Goal: Information Seeking & Learning: Learn about a topic

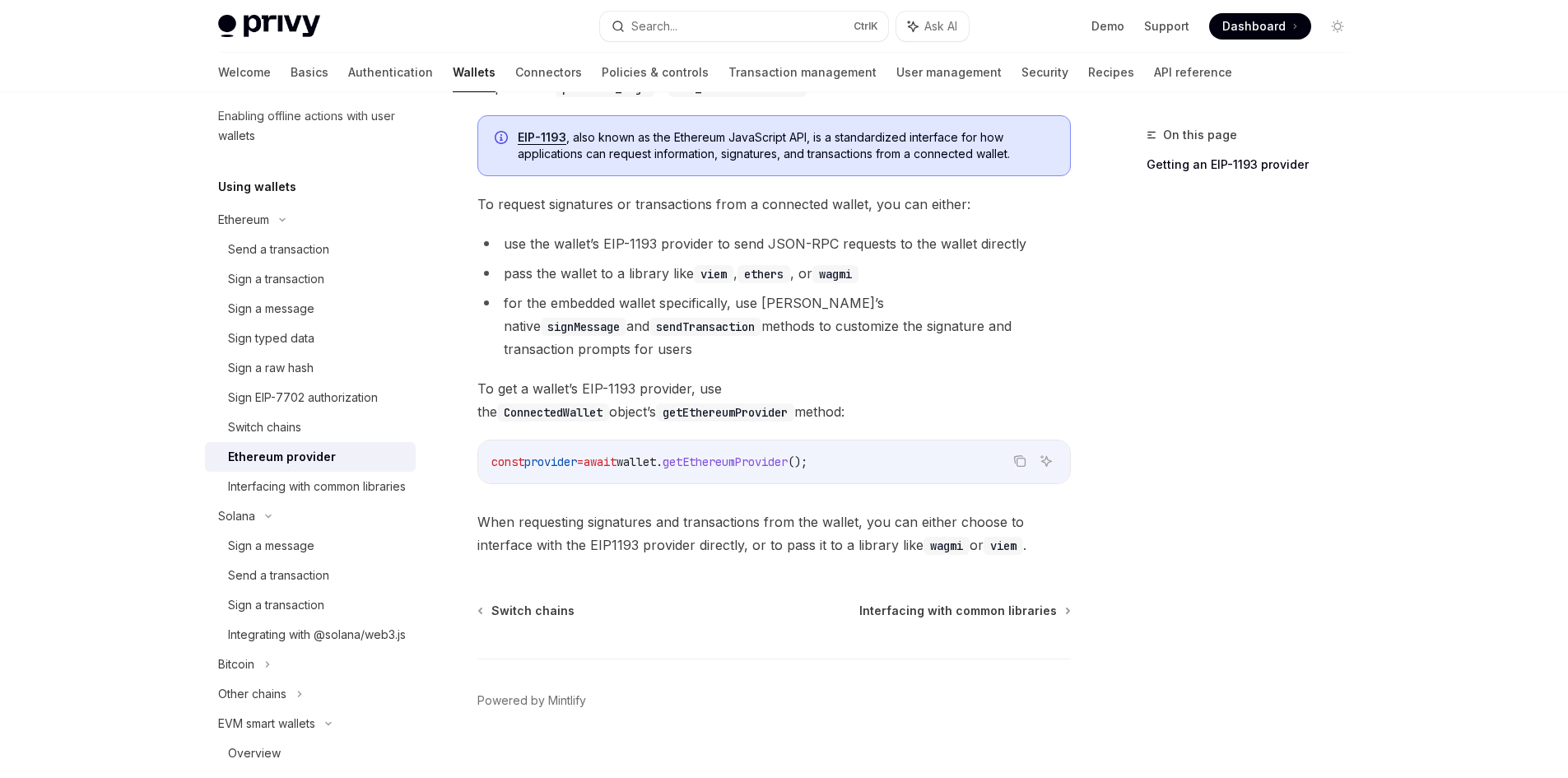
scroll to position [7, 0]
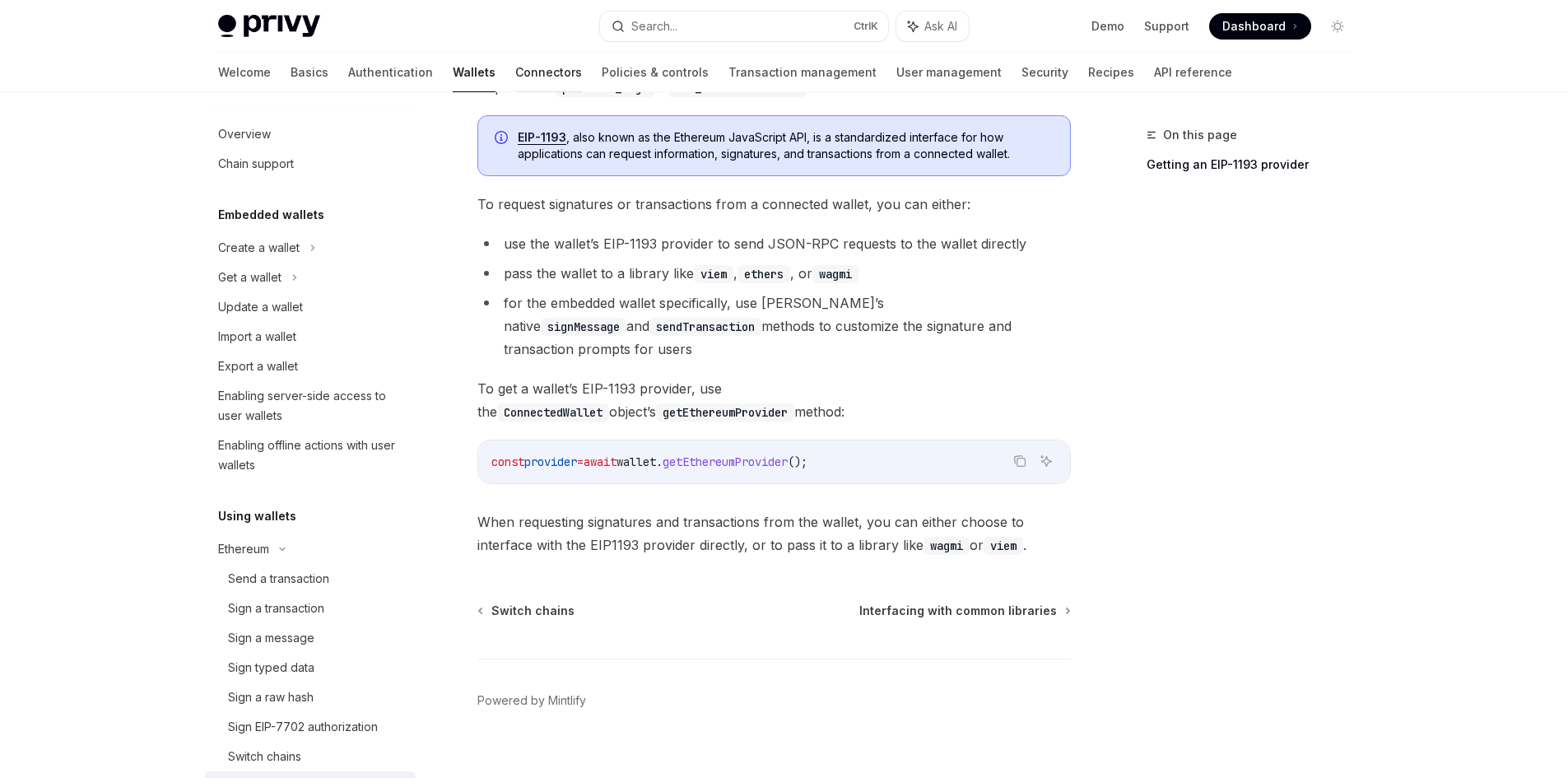
click at [515, 75] on link "Connectors" at bounding box center [548, 72] width 67 height 39
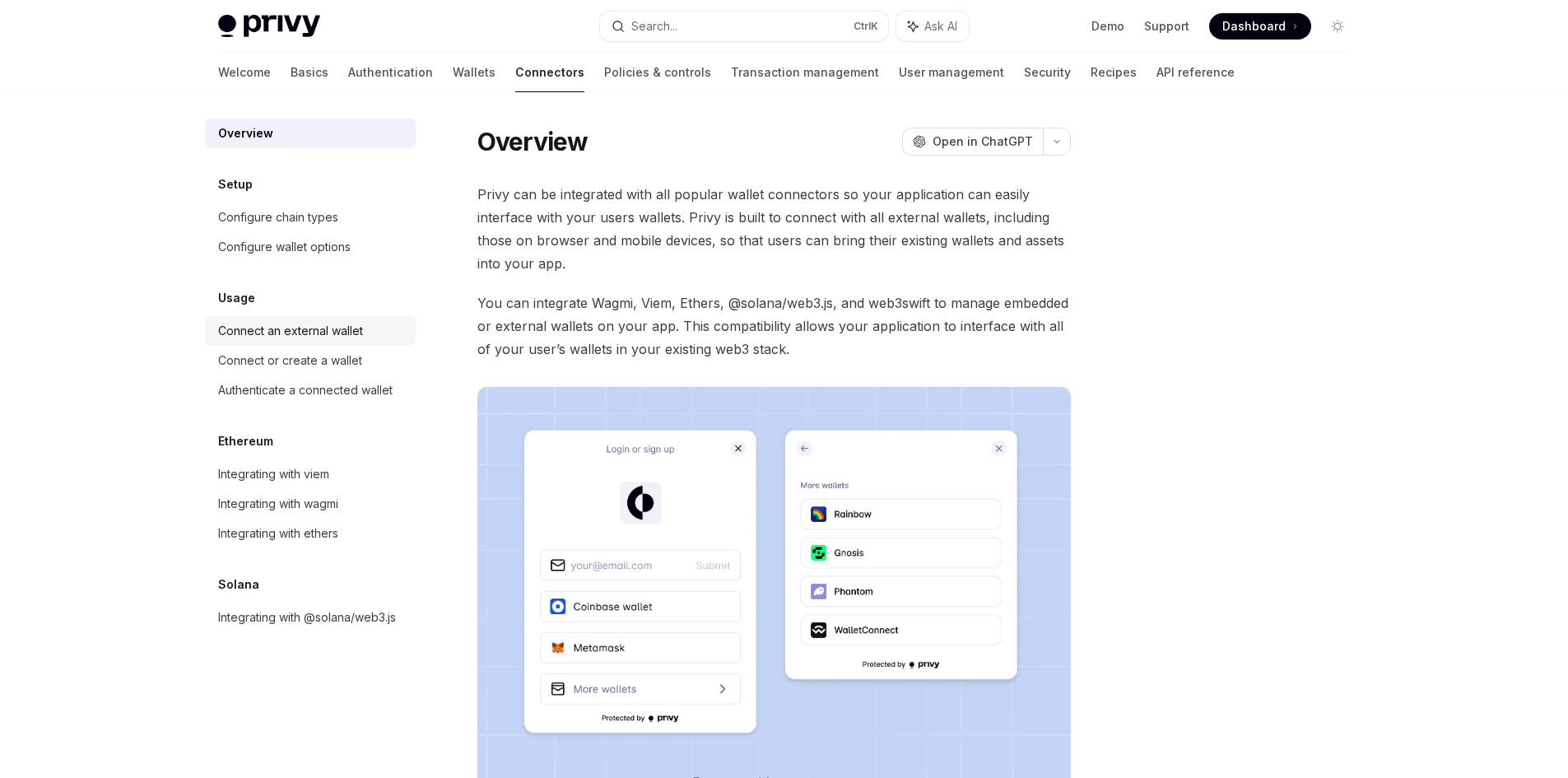
click at [345, 337] on div "Connect an external wallet" at bounding box center [290, 331] width 145 height 20
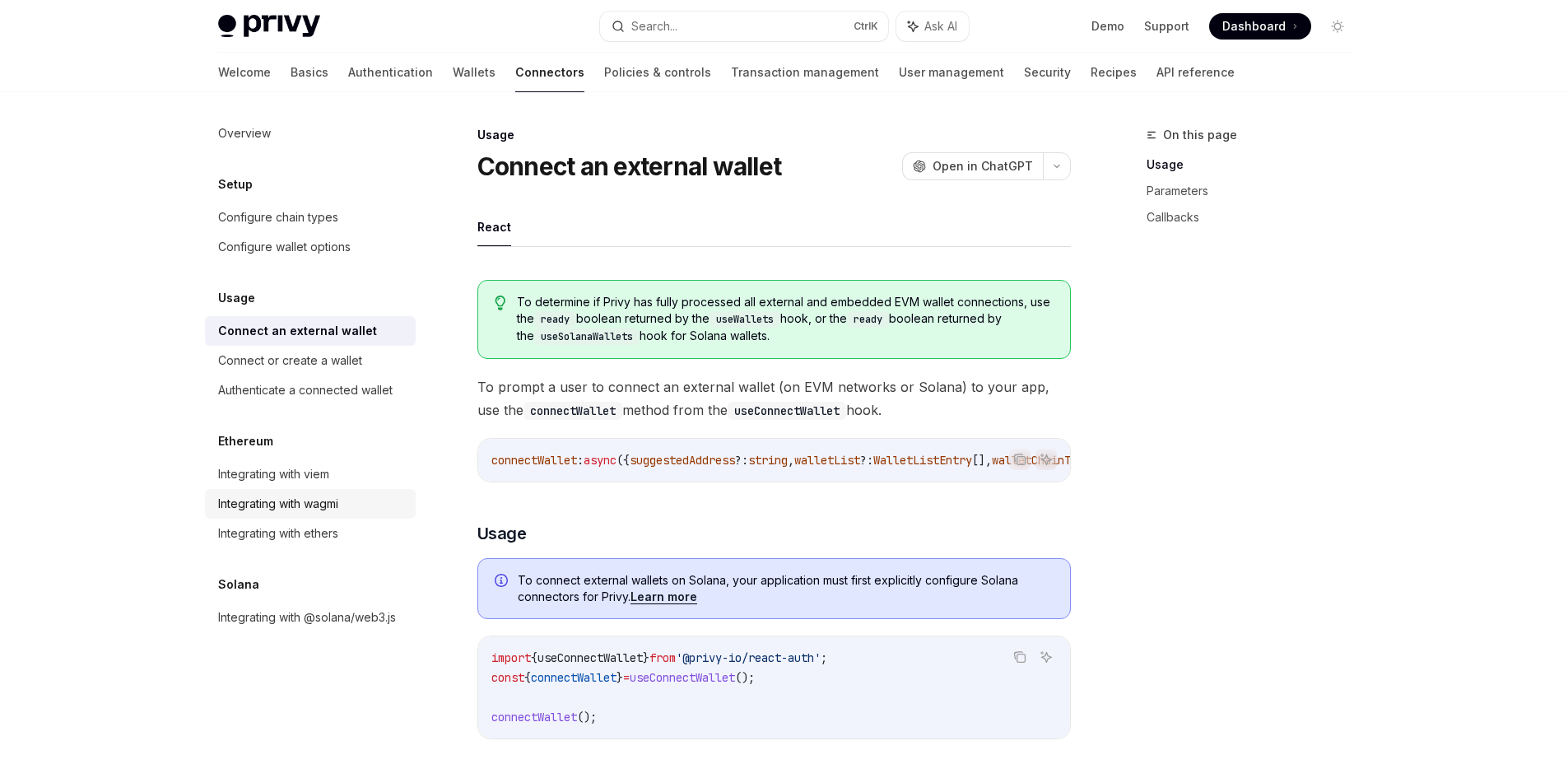
click at [343, 492] on link "Integrating with wagmi" at bounding box center [310, 504] width 211 height 30
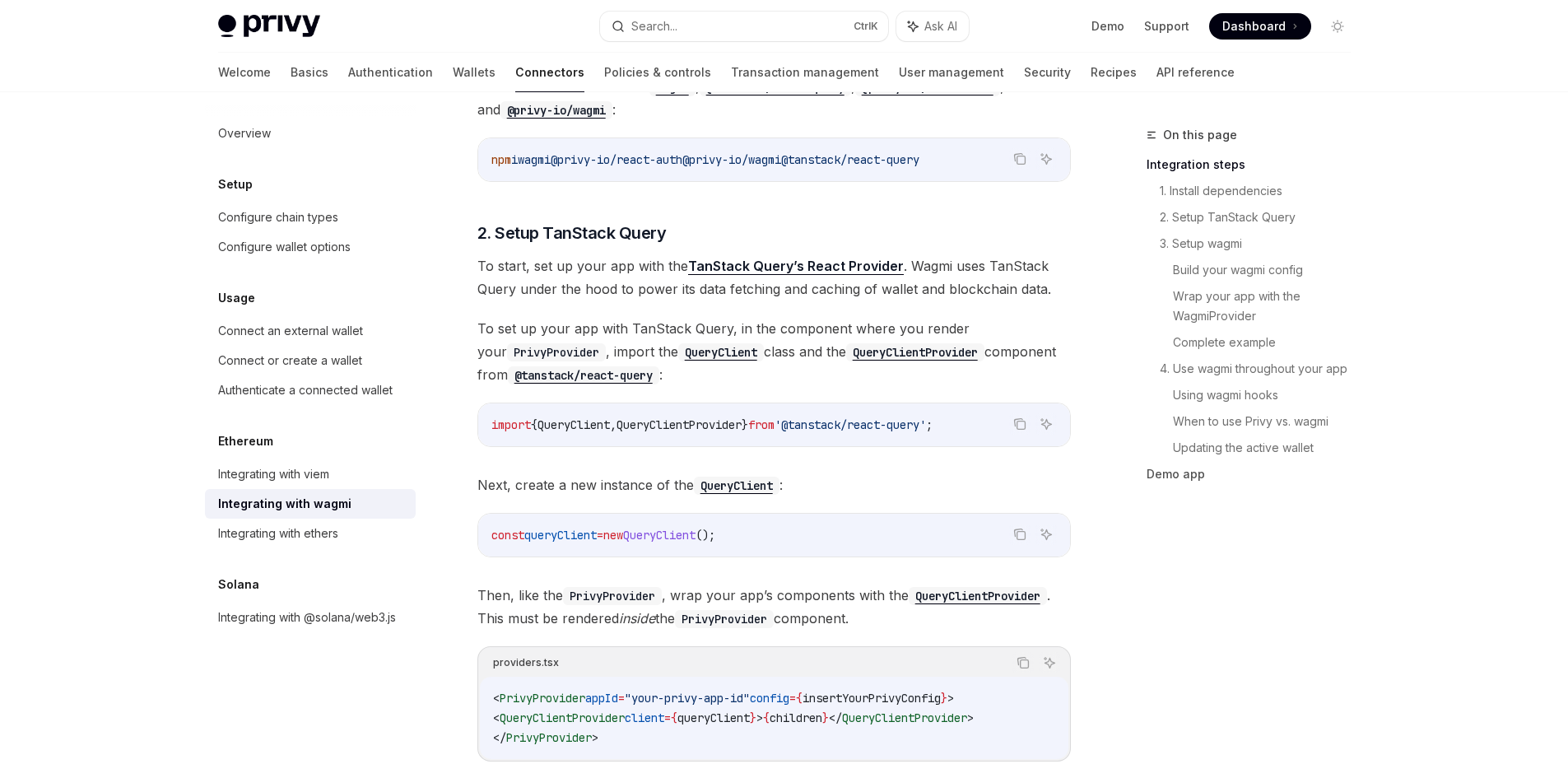
scroll to position [247, 0]
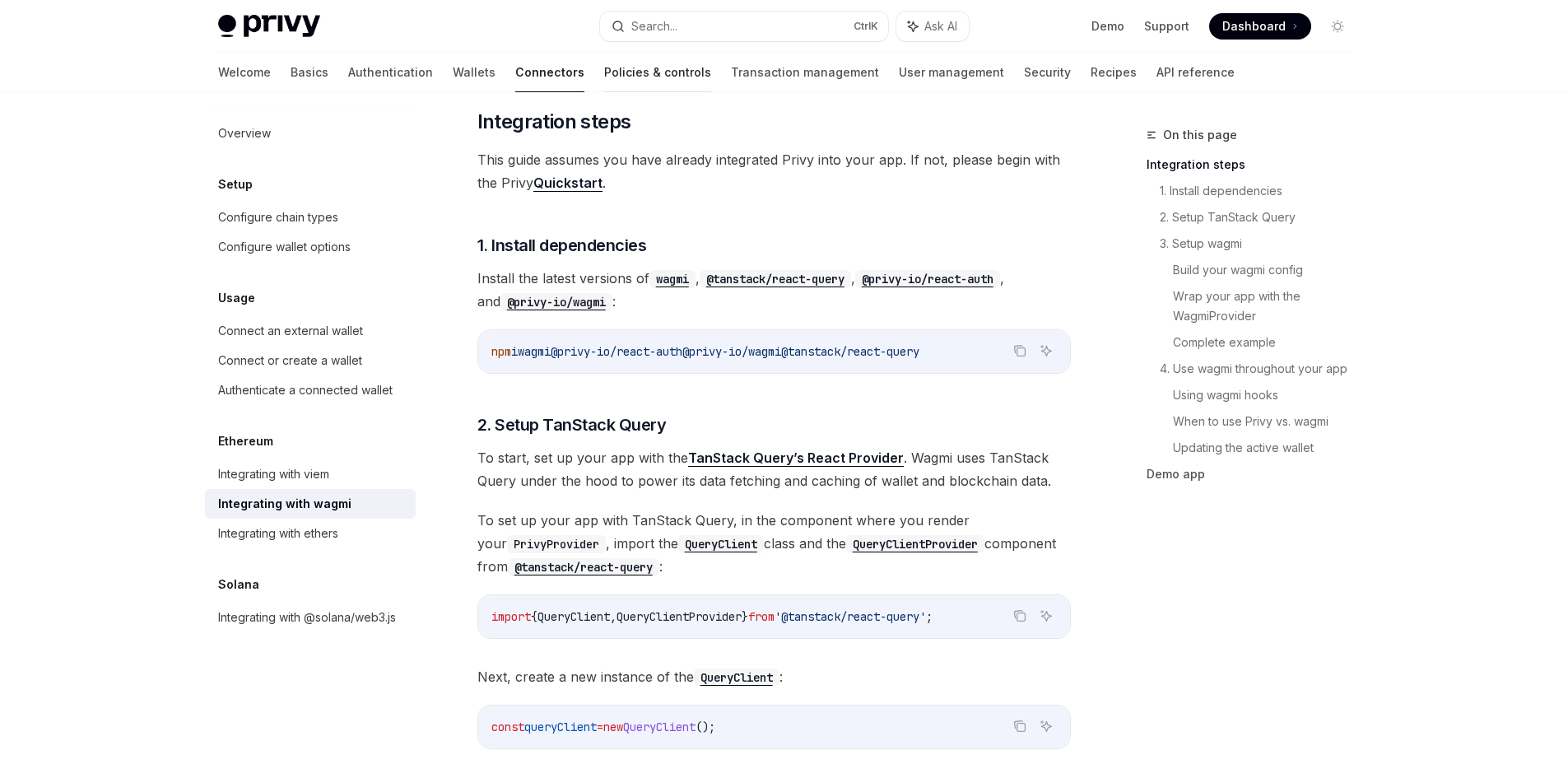
click at [604, 67] on link "Policies & controls" at bounding box center [657, 72] width 107 height 39
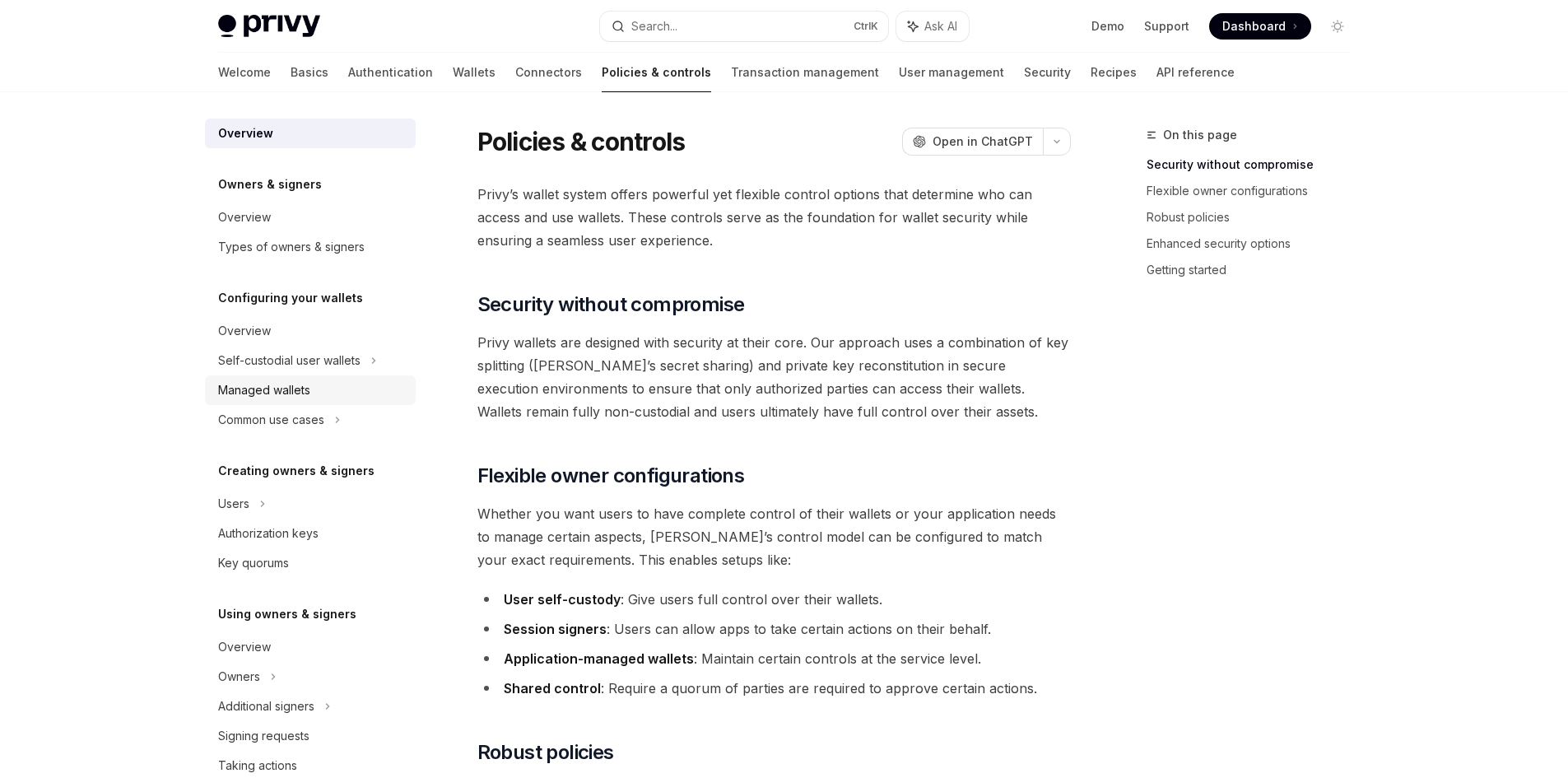
click at [324, 375] on link "Managed wallets" at bounding box center [310, 390] width 211 height 30
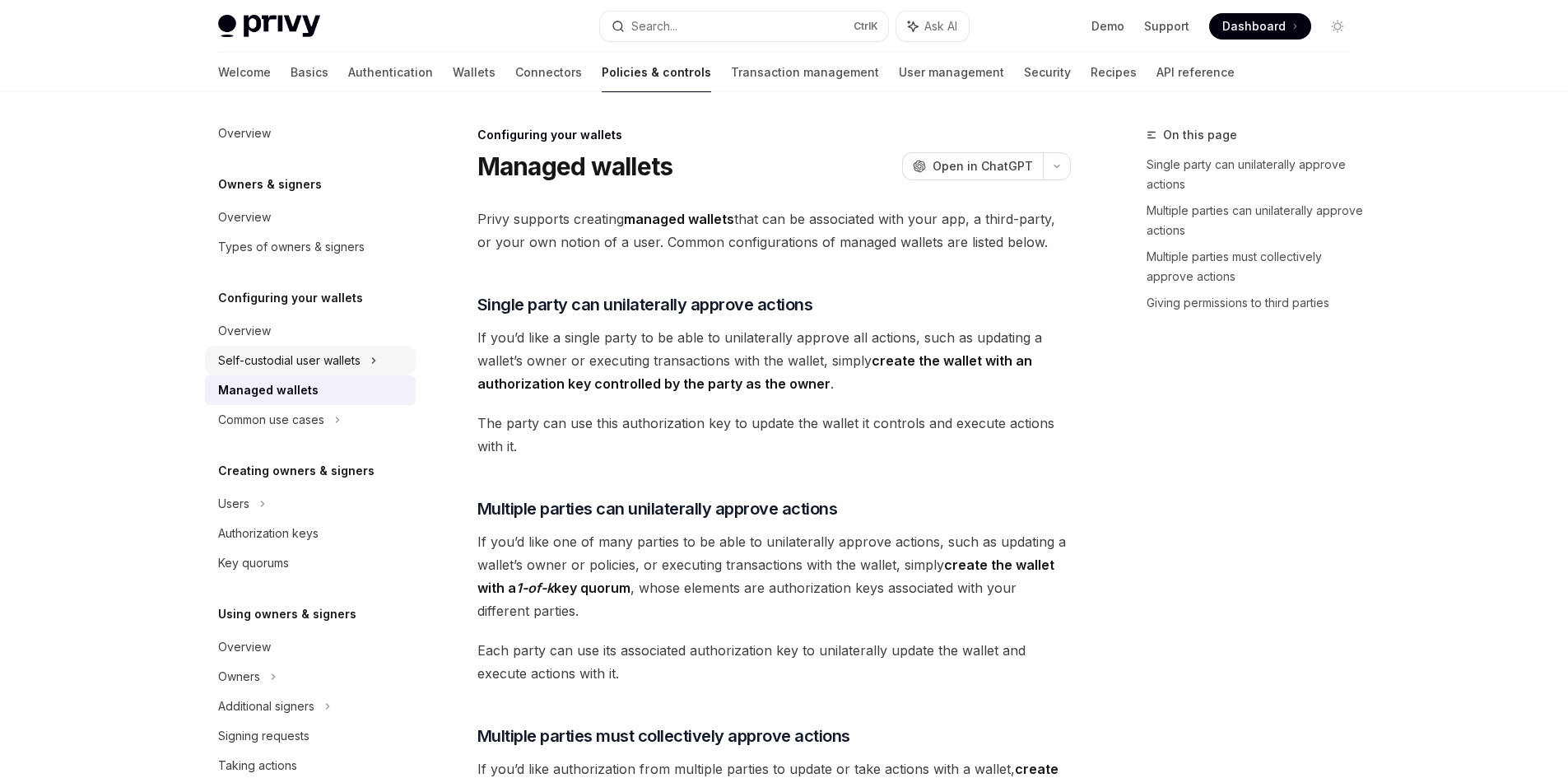
click at [330, 362] on div "Self-custodial user wallets" at bounding box center [289, 361] width 142 height 20
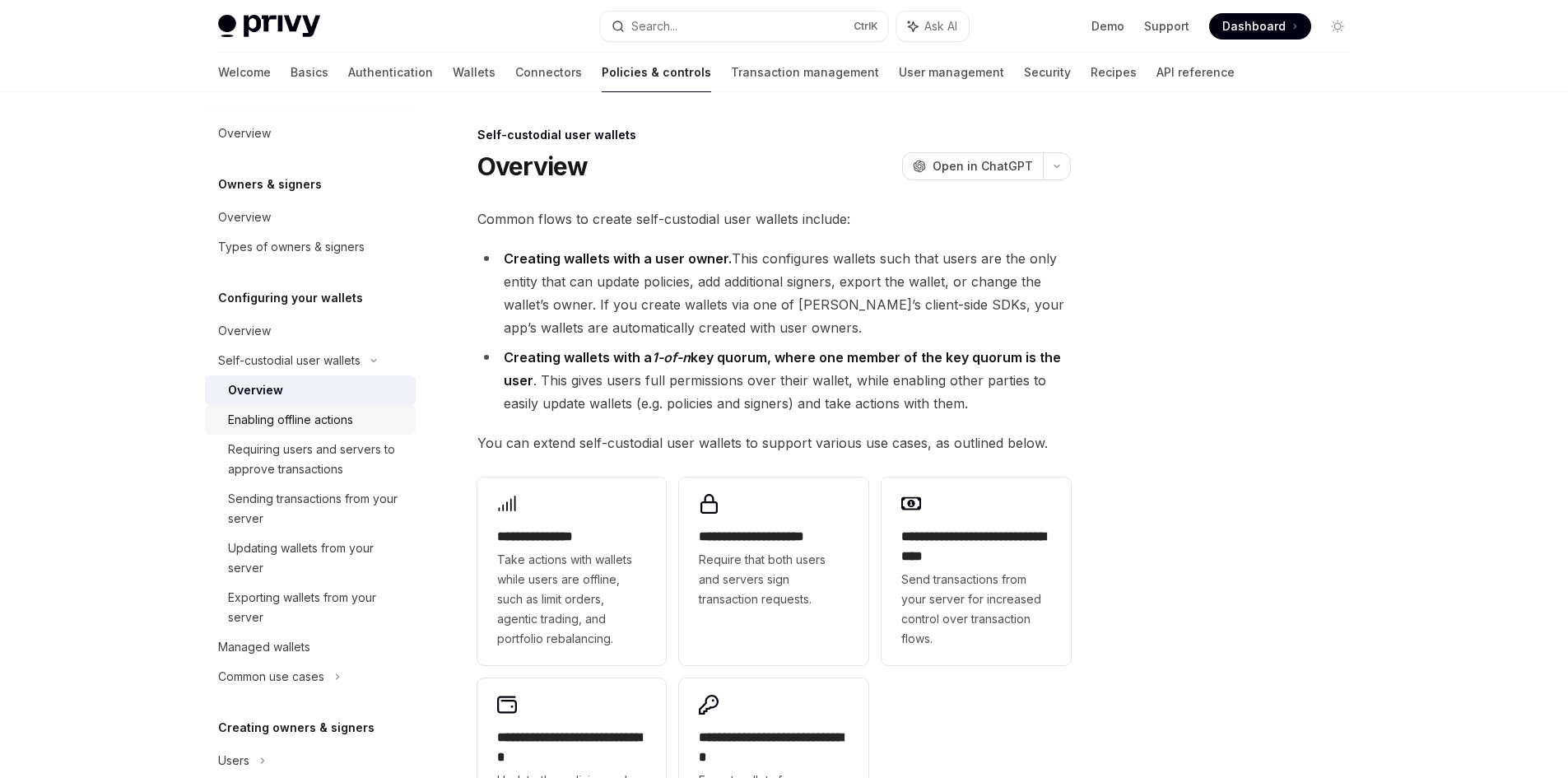
click at [333, 433] on link "Enabling offline actions" at bounding box center [310, 420] width 211 height 30
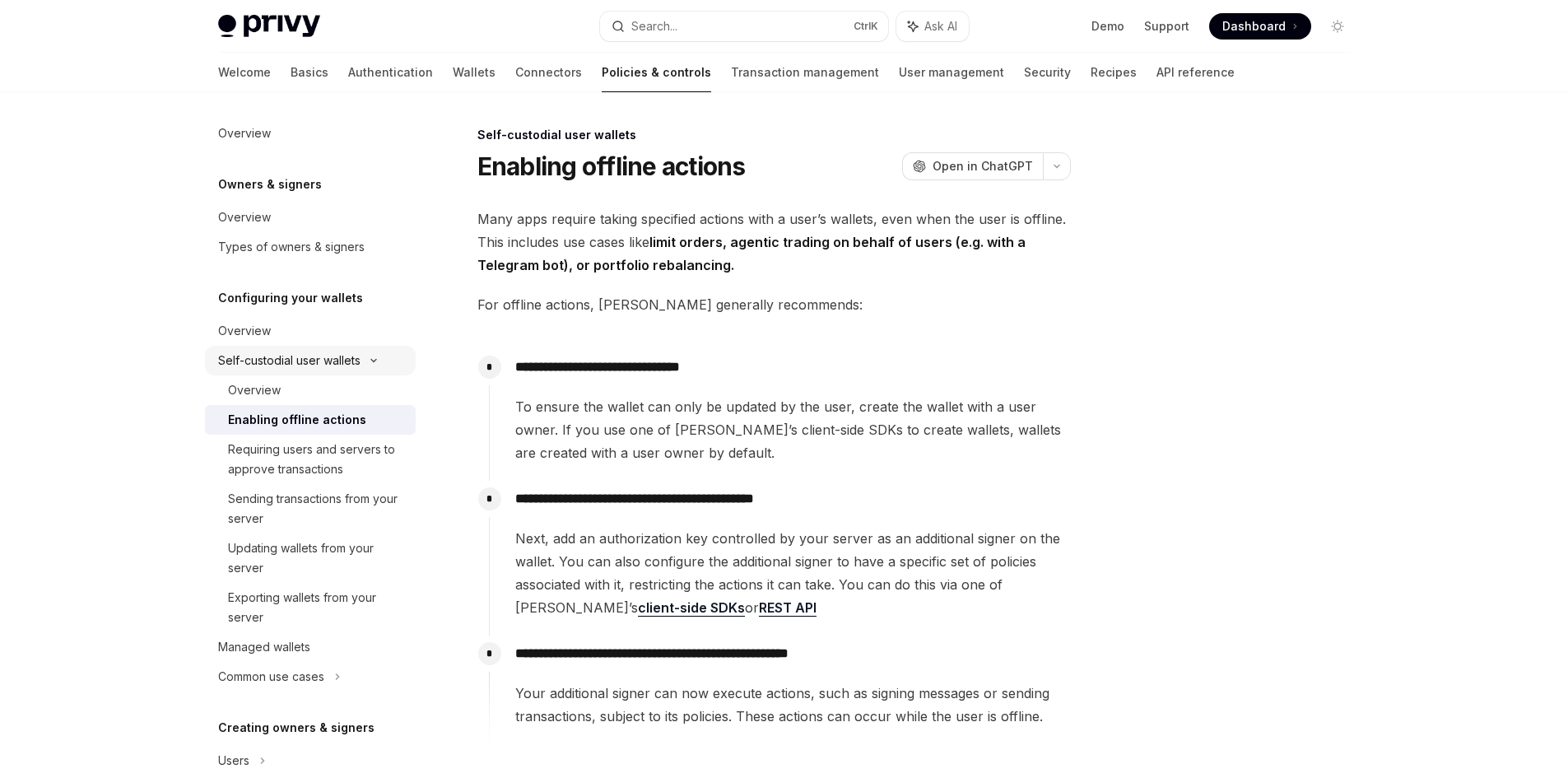
click at [316, 373] on div "Self-custodial user wallets" at bounding box center [310, 361] width 211 height 30
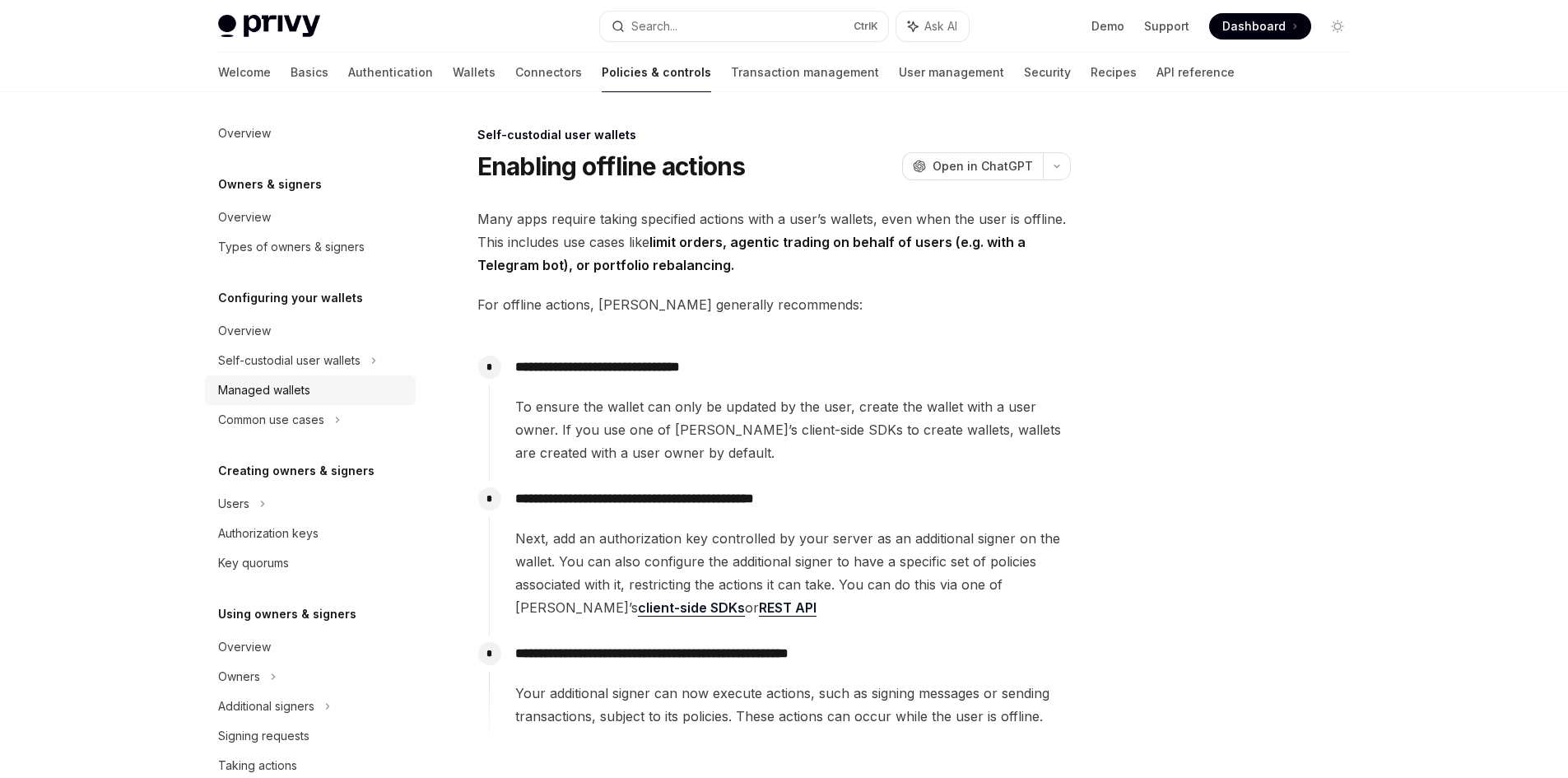
click at [309, 377] on link "Managed wallets" at bounding box center [310, 390] width 211 height 30
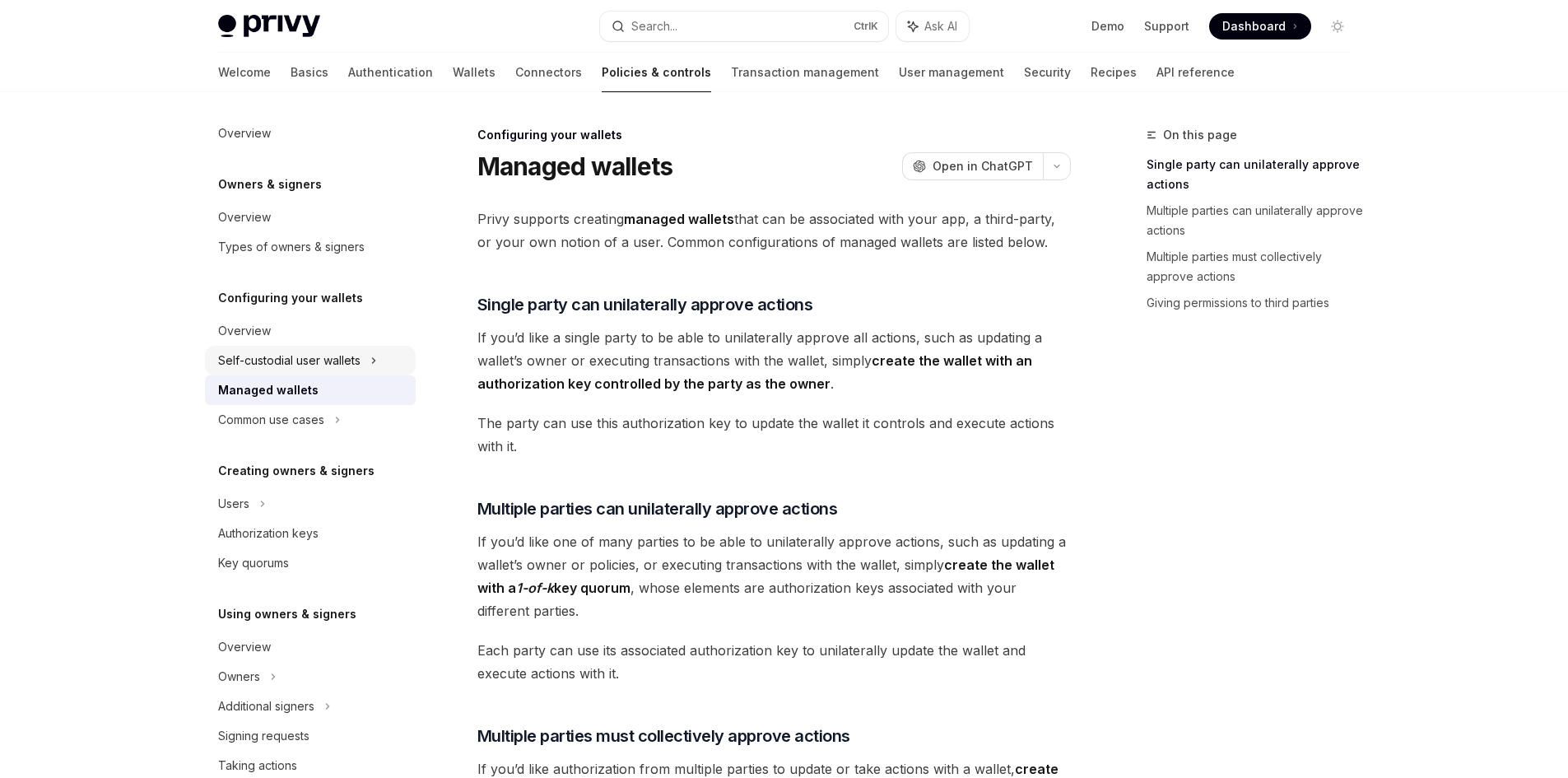
click at [310, 357] on div "Self-custodial user wallets" at bounding box center [289, 361] width 142 height 20
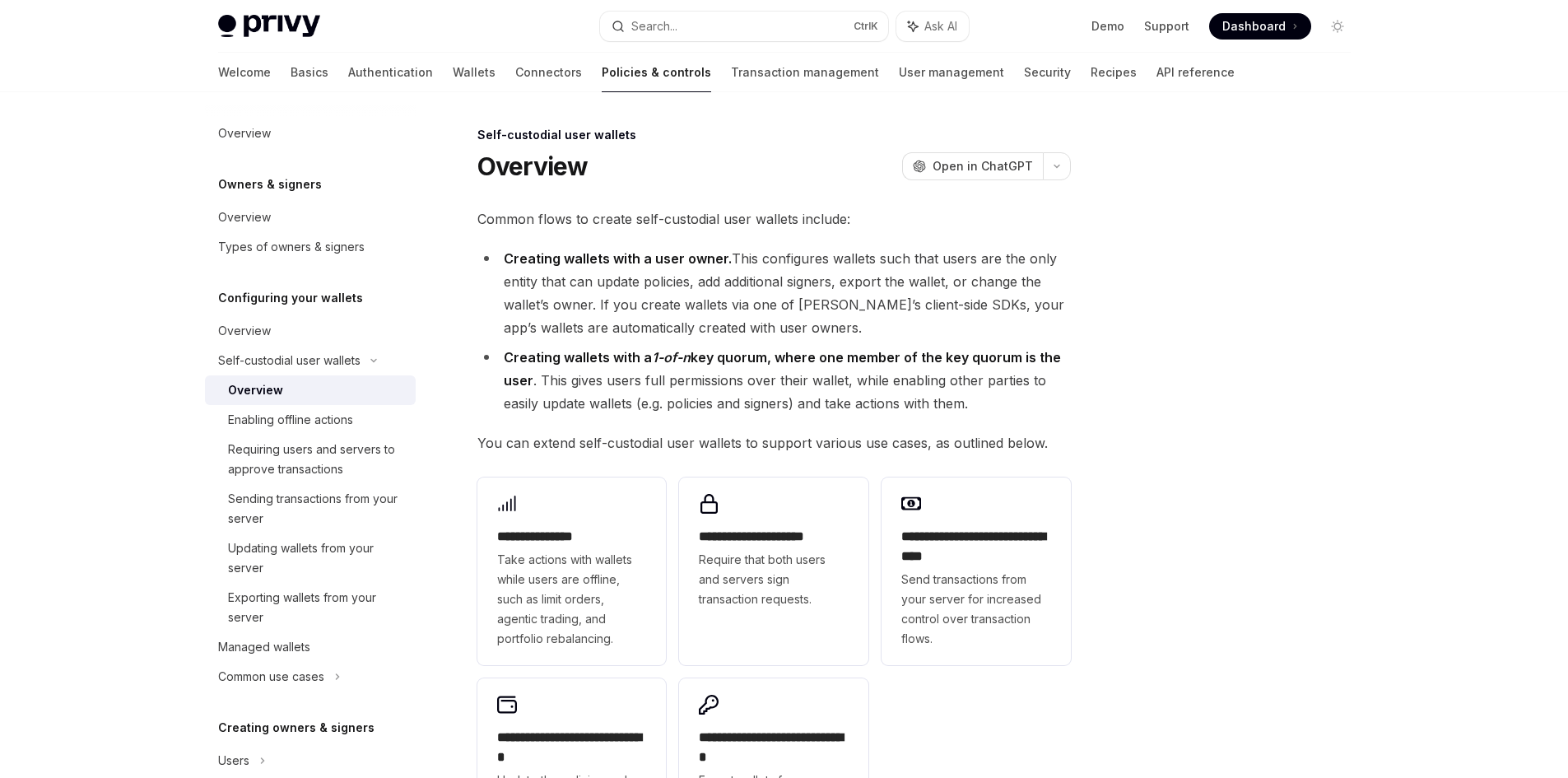
click at [296, 389] on div "Overview" at bounding box center [317, 390] width 178 height 20
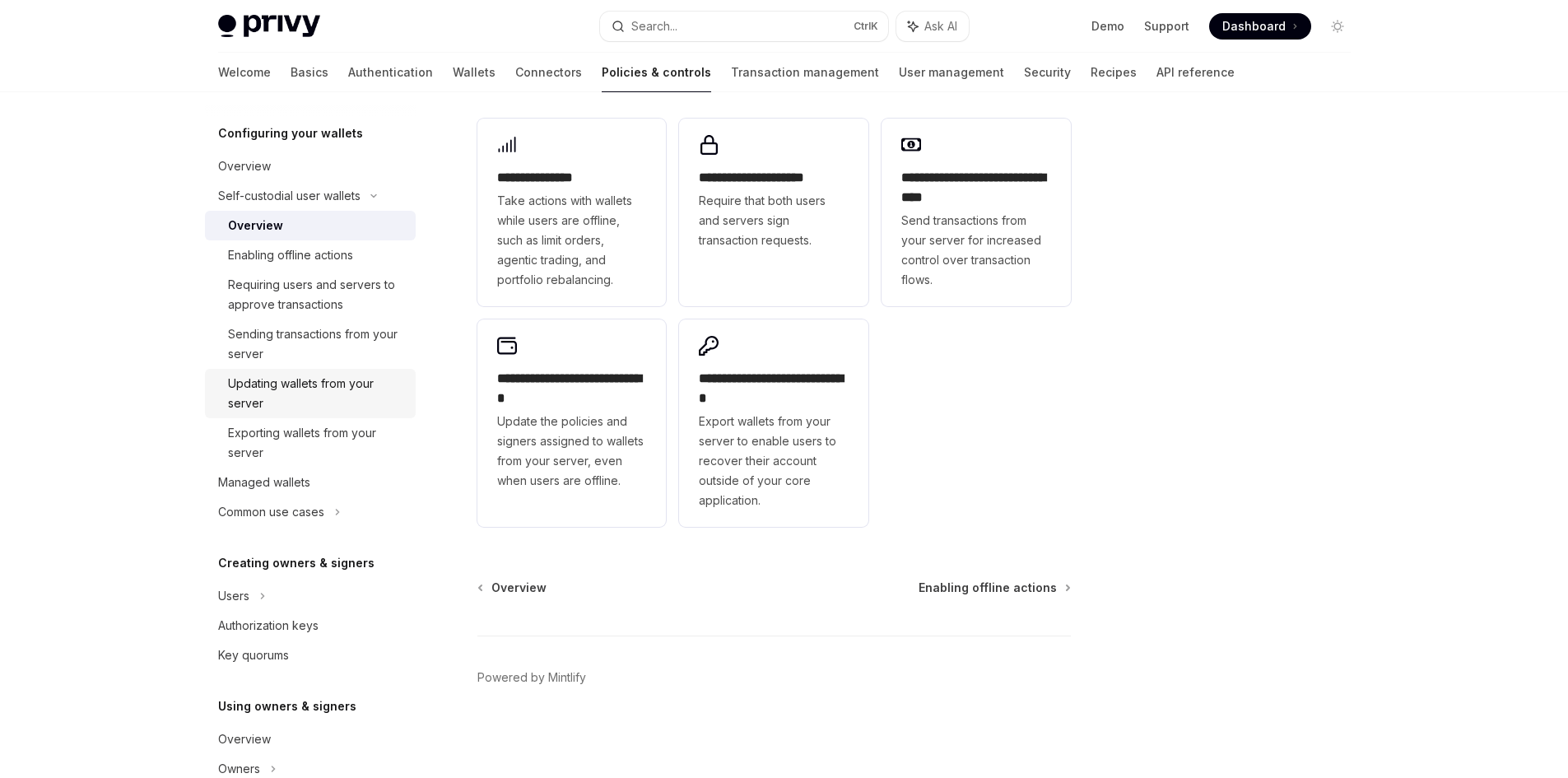
scroll to position [247, 0]
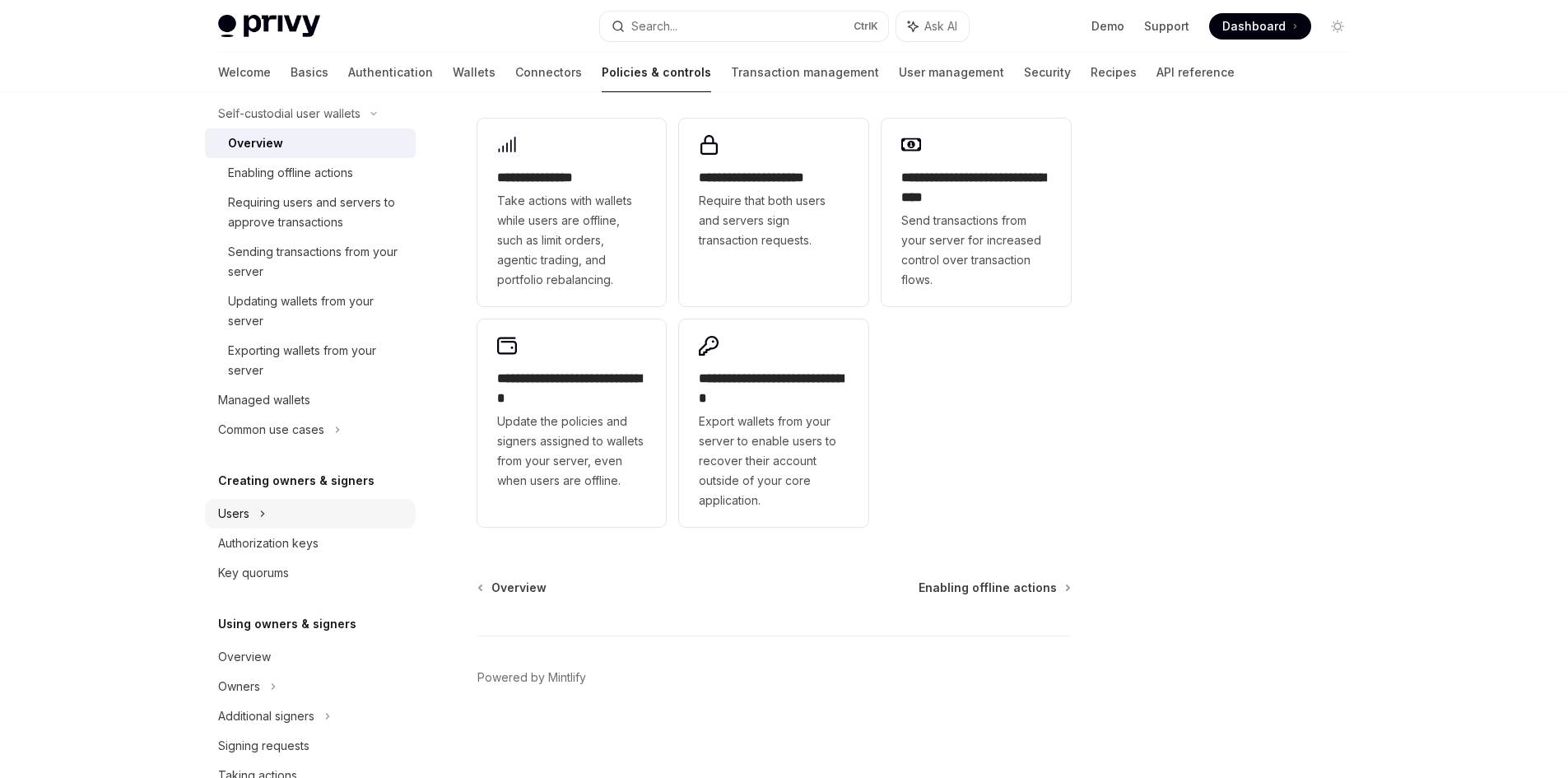
click at [262, 509] on icon at bounding box center [262, 514] width 7 height 20
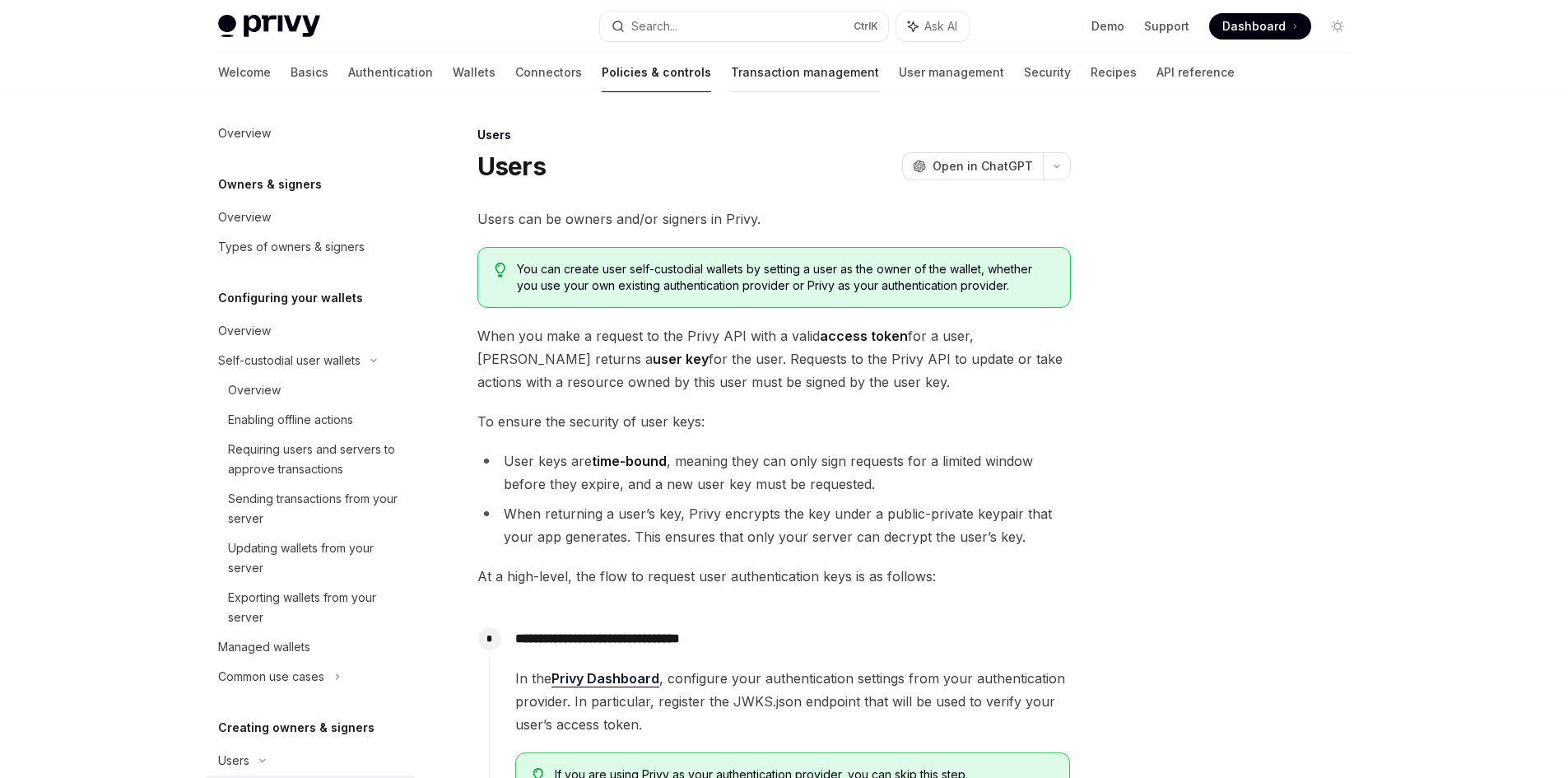
click at [731, 77] on link "Transaction management" at bounding box center [805, 72] width 148 height 39
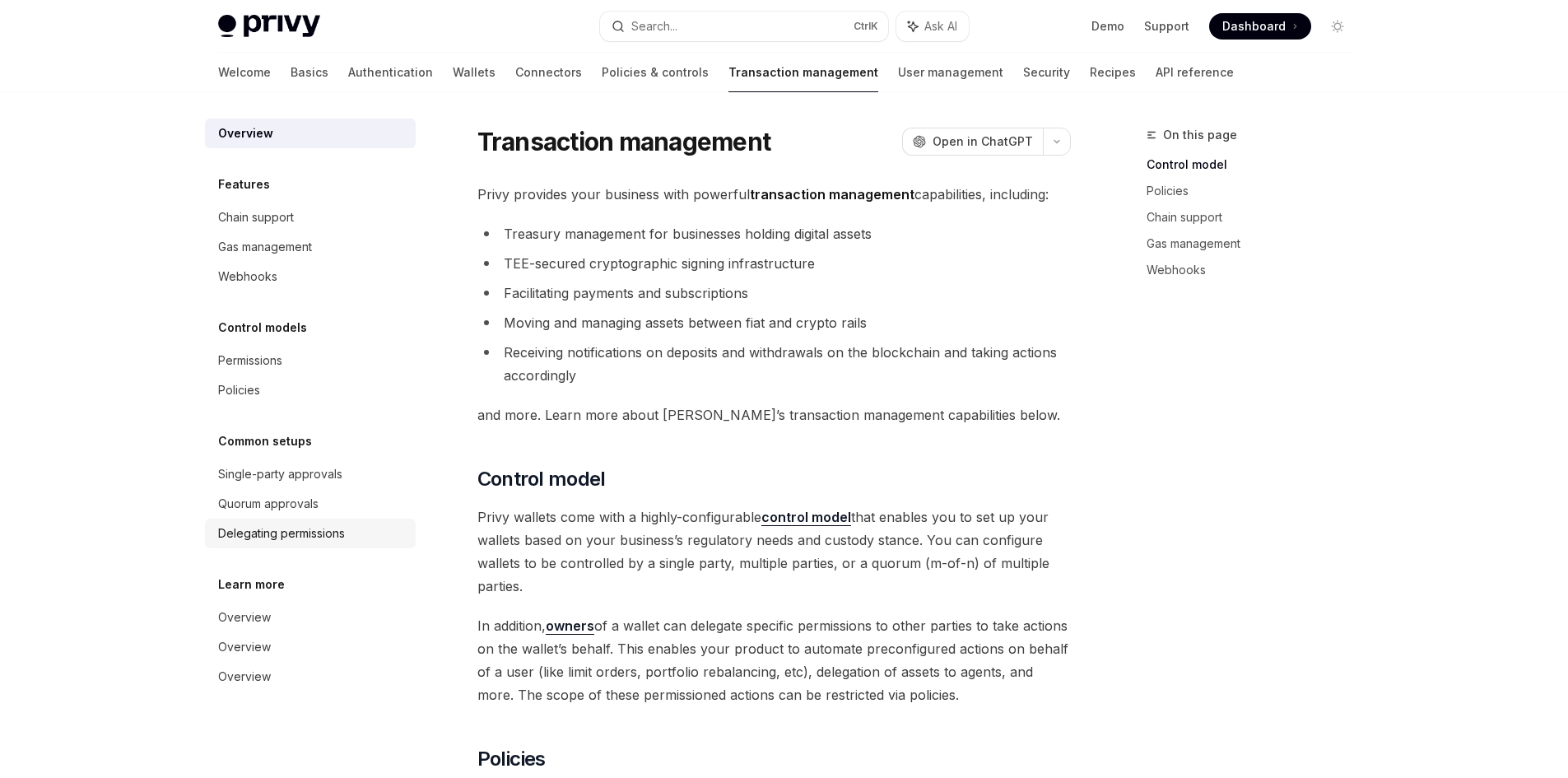
click at [338, 527] on div "Delegating permissions" at bounding box center [281, 533] width 127 height 20
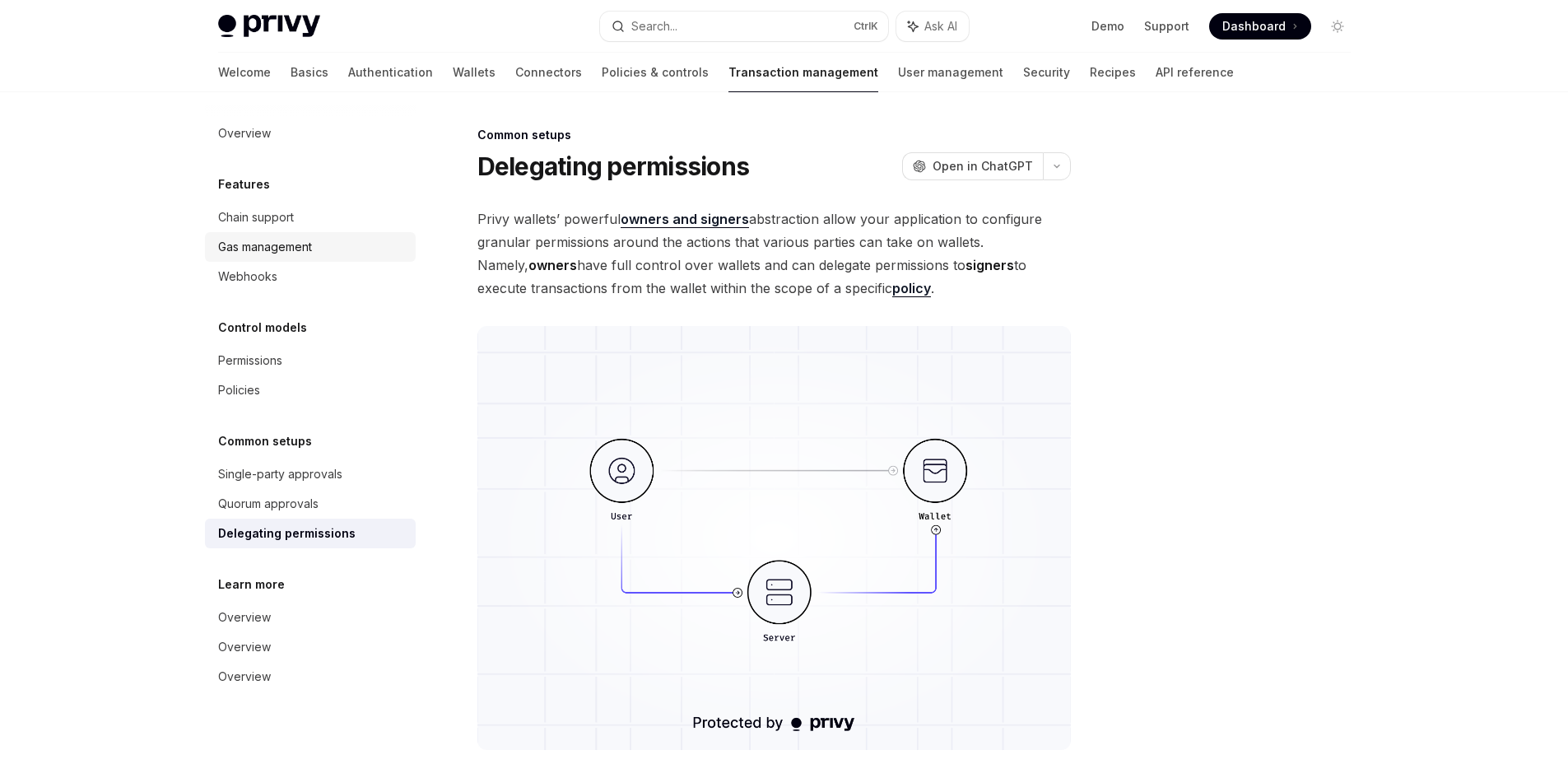
click at [304, 244] on div "Gas management" at bounding box center [265, 247] width 94 height 20
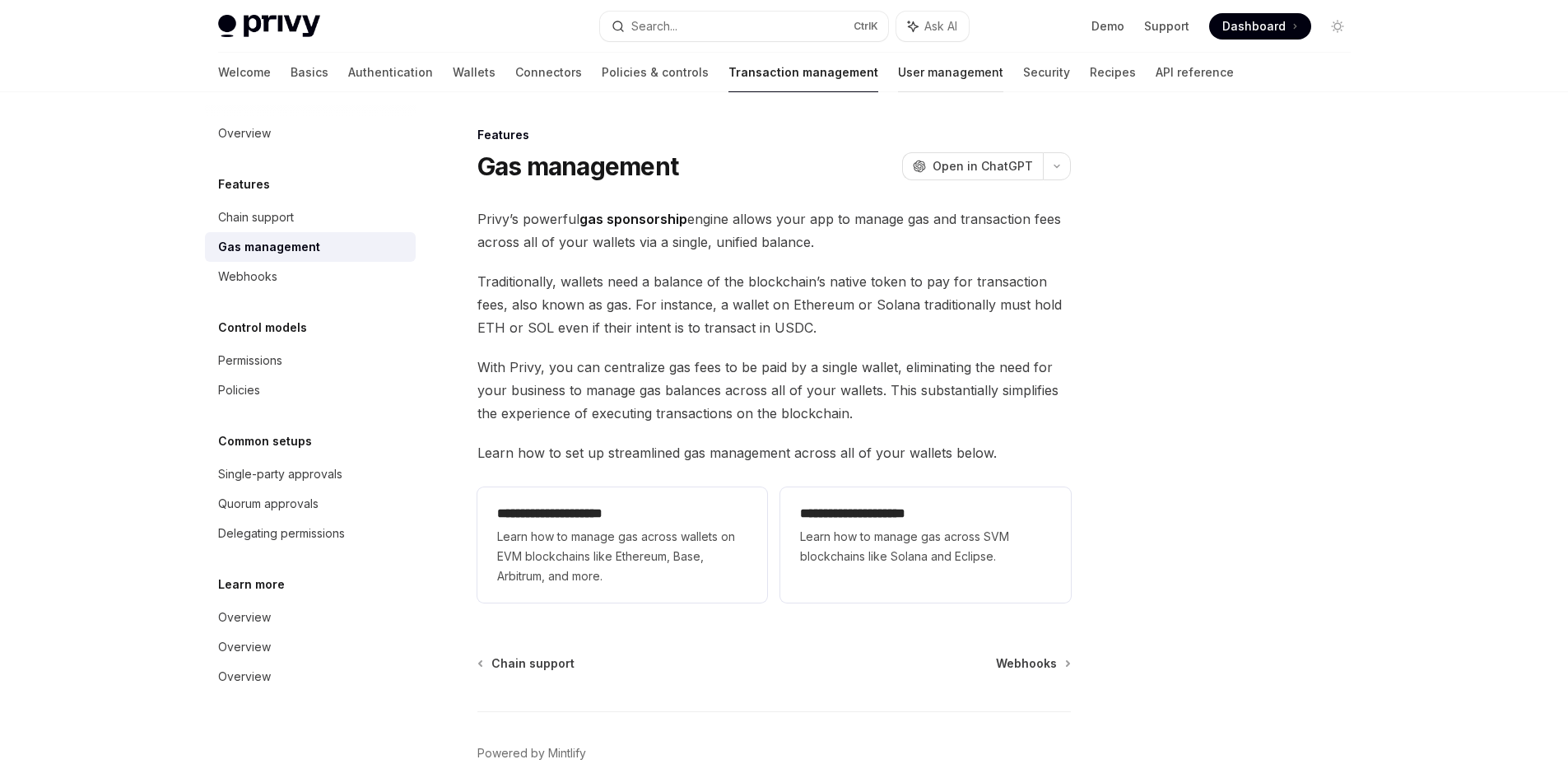
click at [898, 65] on link "User management" at bounding box center [950, 72] width 105 height 39
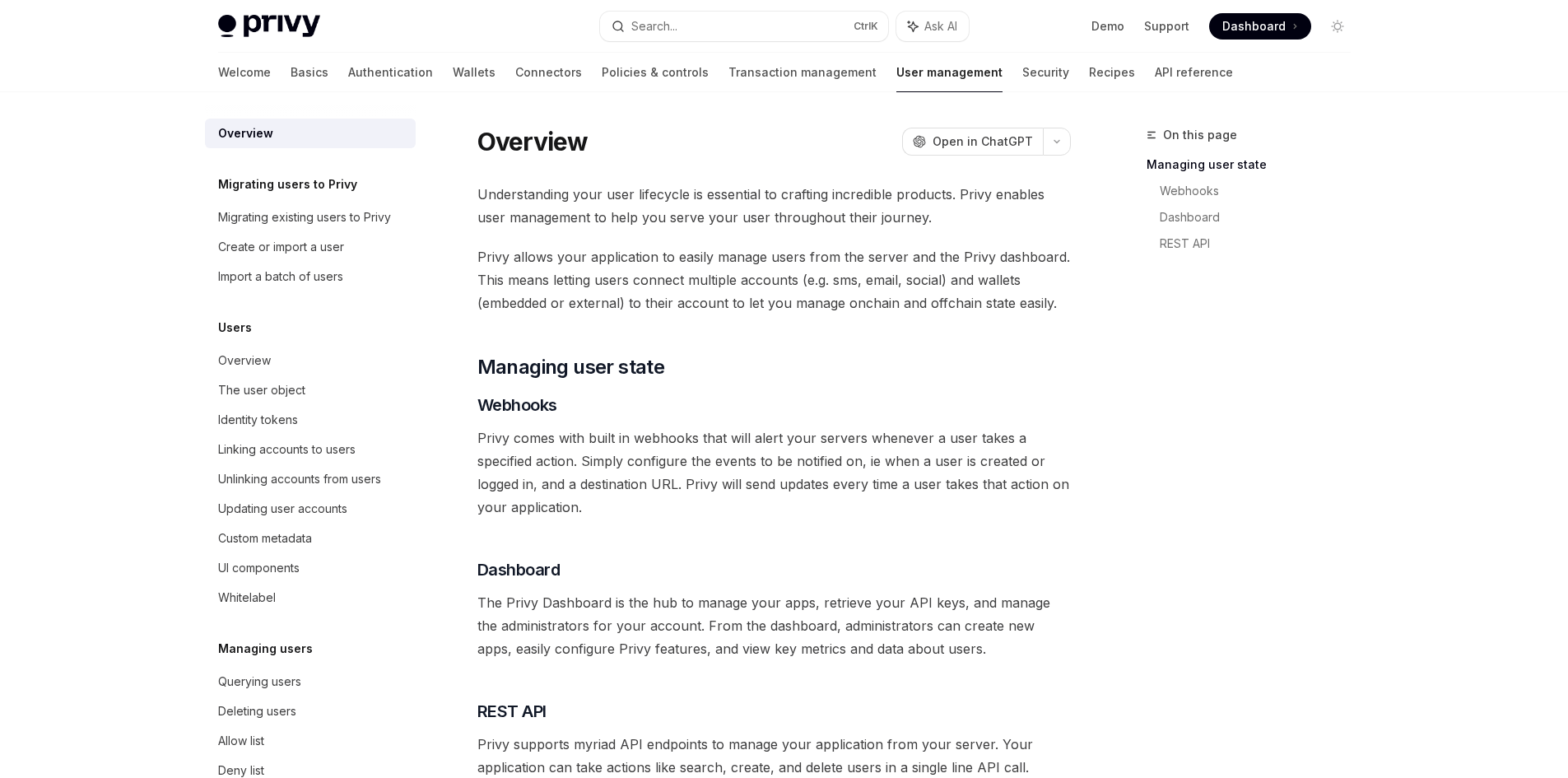
scroll to position [82, 0]
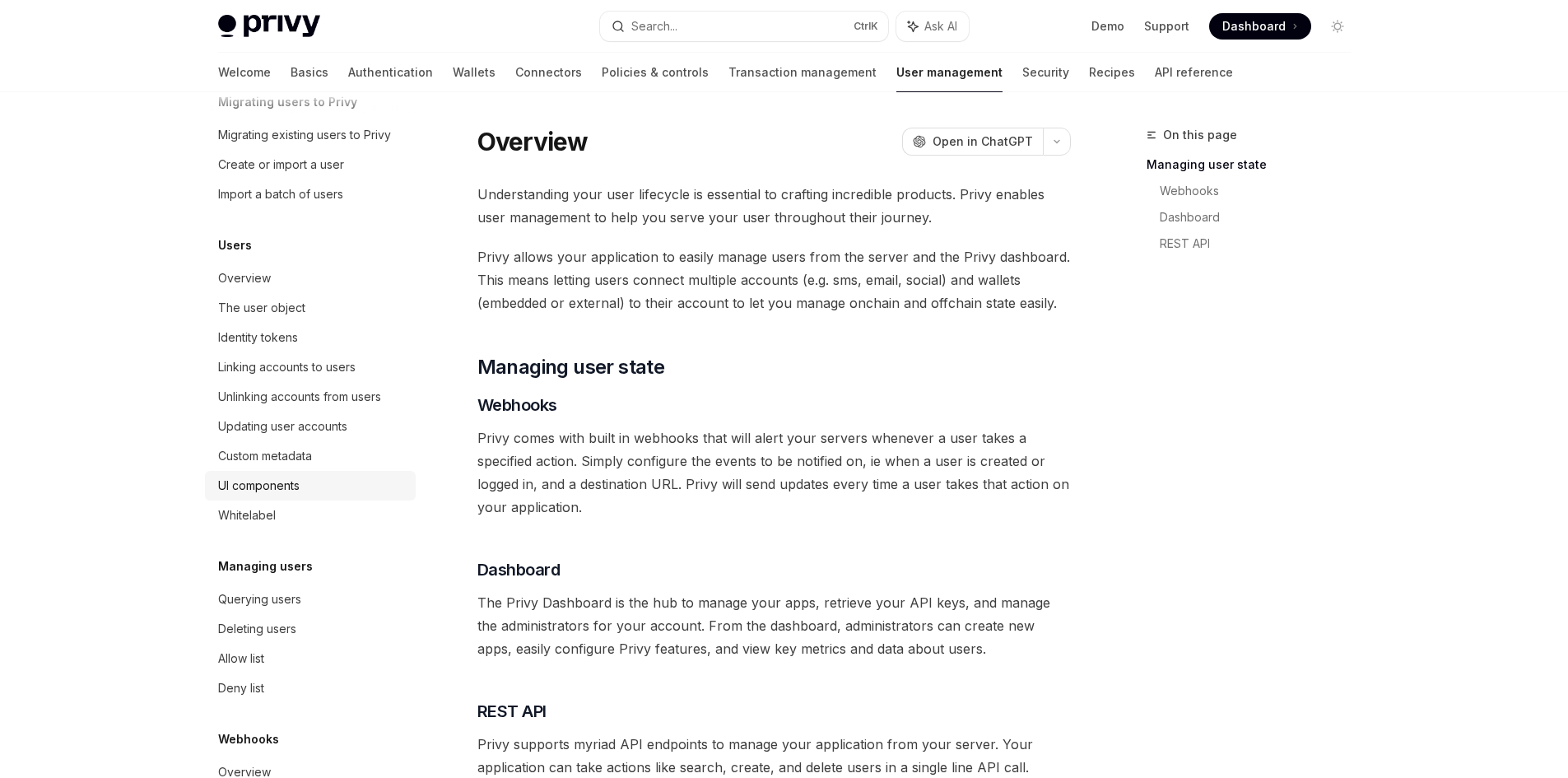
click at [312, 495] on div "UI components" at bounding box center [312, 486] width 188 height 20
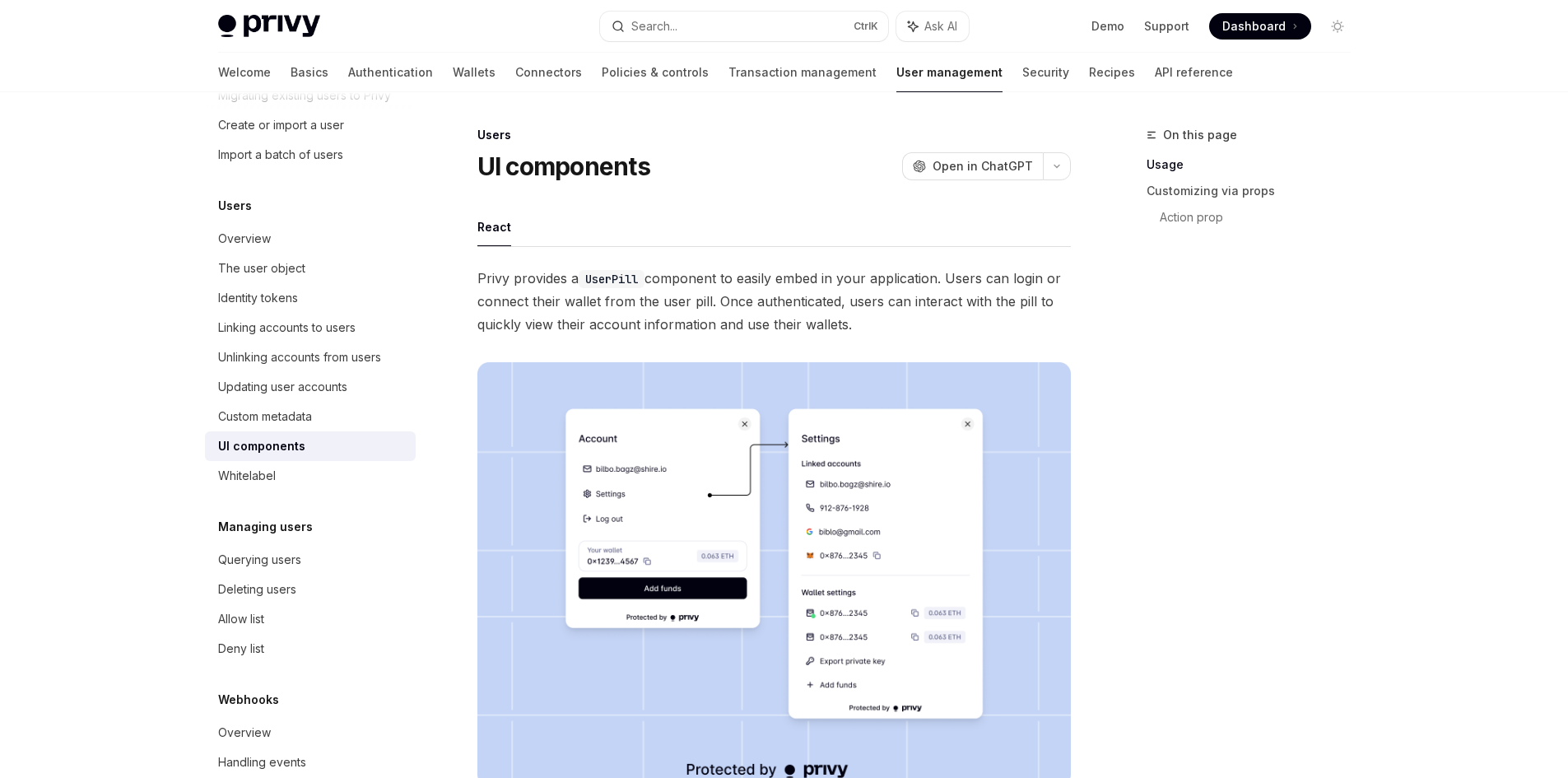
scroll to position [154, 0]
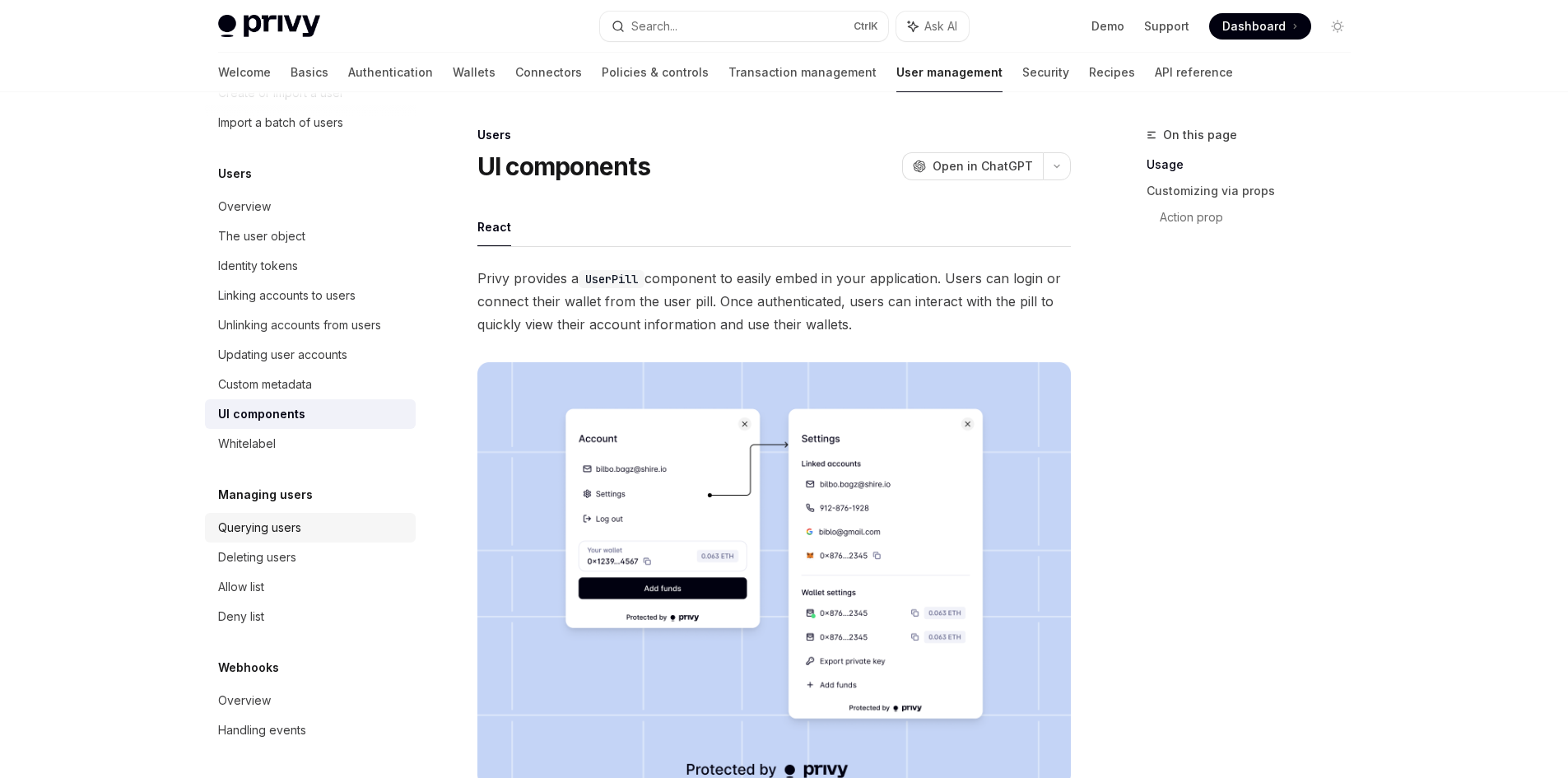
click at [300, 527] on div "Querying users" at bounding box center [259, 528] width 83 height 20
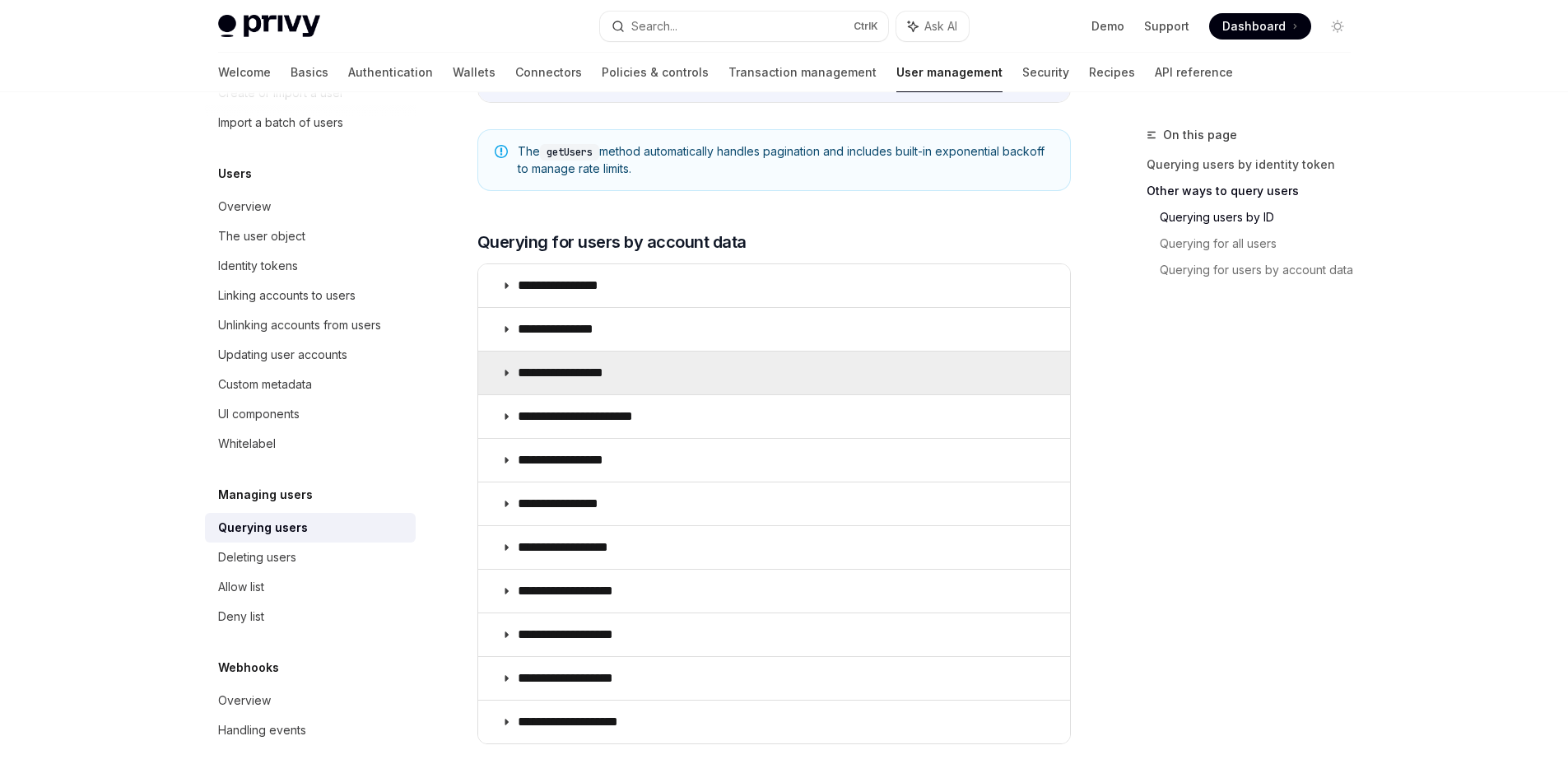
scroll to position [1070, 0]
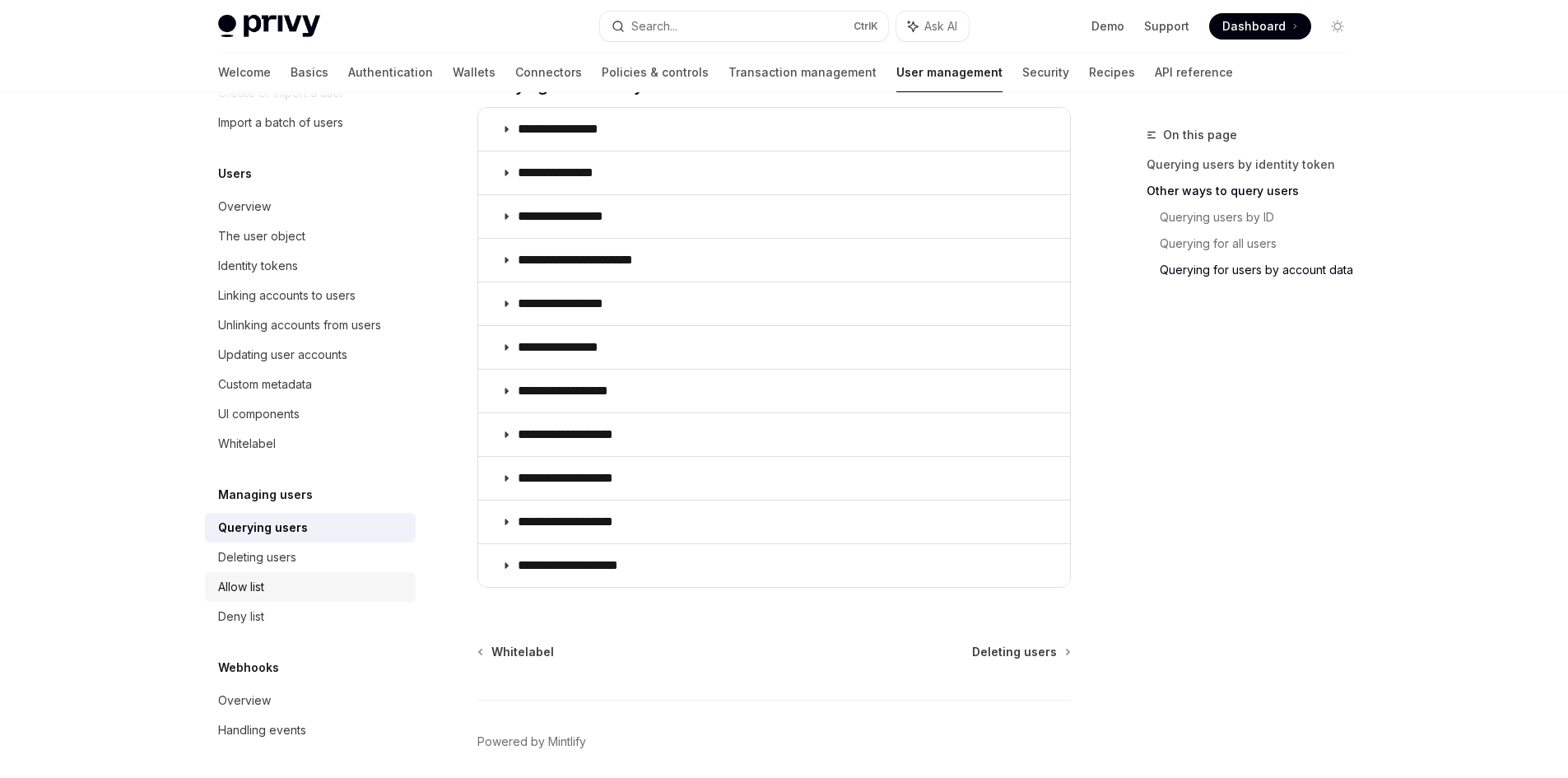
click at [280, 574] on link "Allow list" at bounding box center [310, 587] width 211 height 30
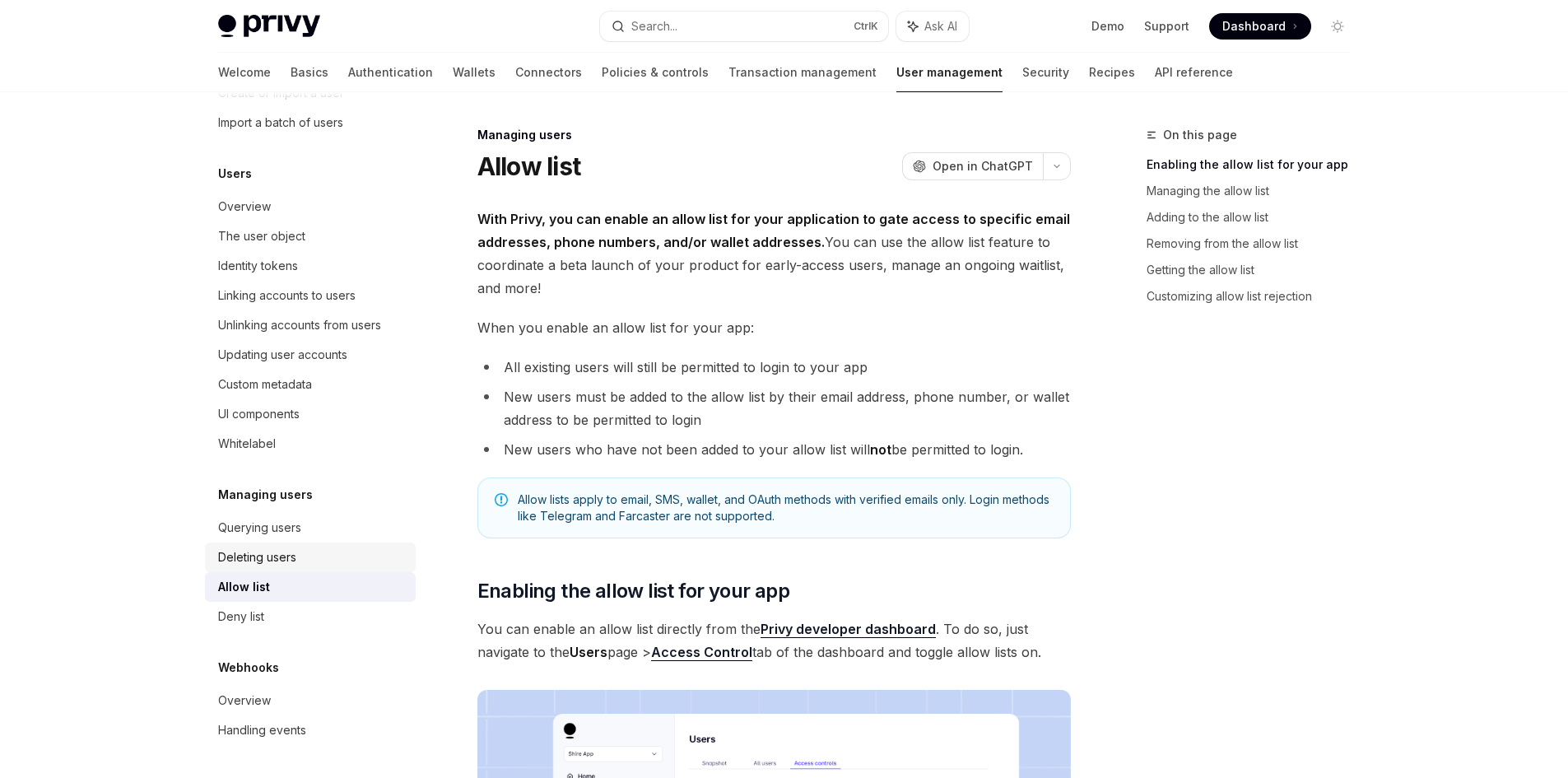
click at [287, 561] on div "Deleting users" at bounding box center [257, 557] width 78 height 20
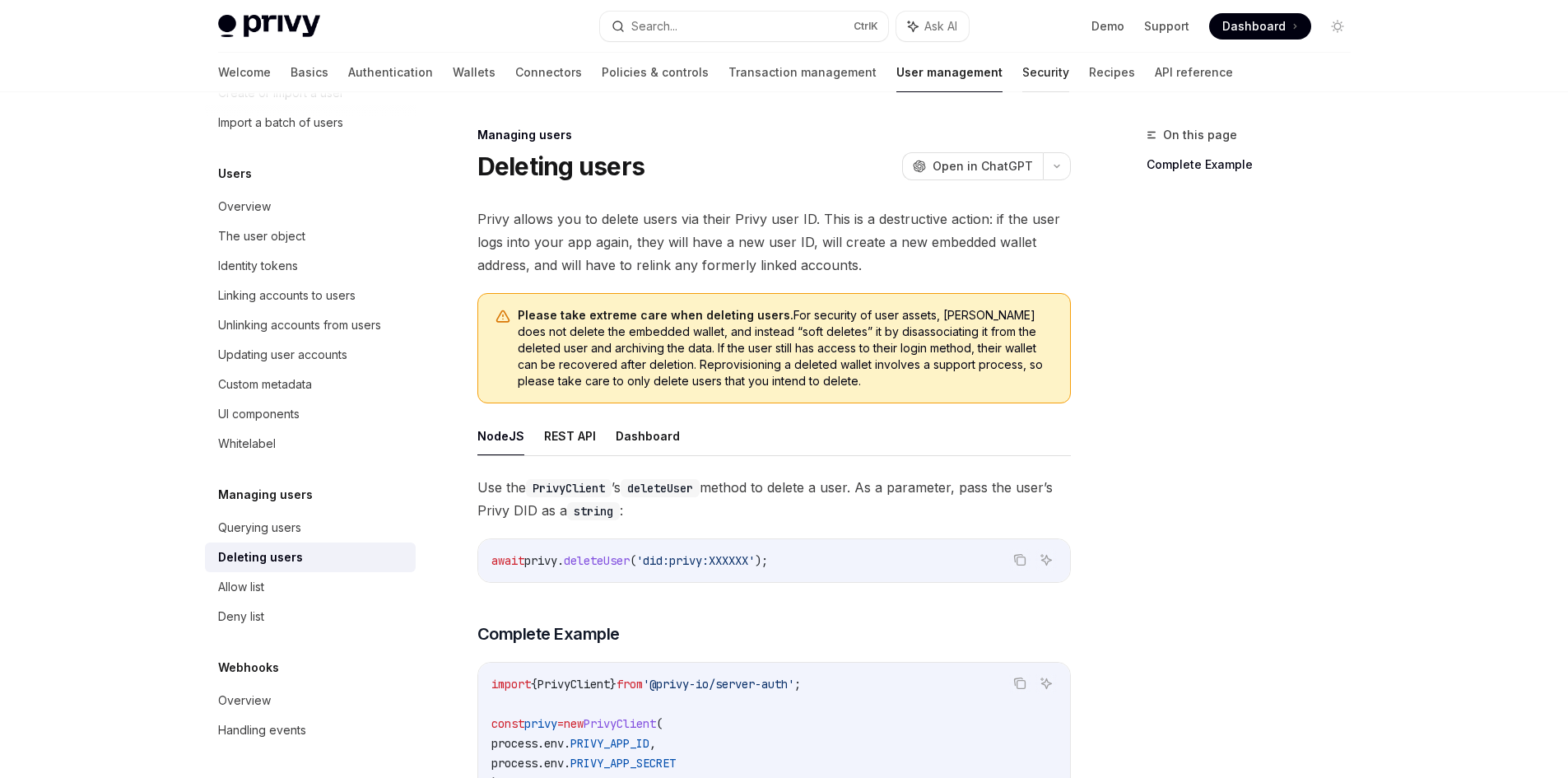
click at [1022, 78] on link "Security" at bounding box center [1045, 72] width 47 height 39
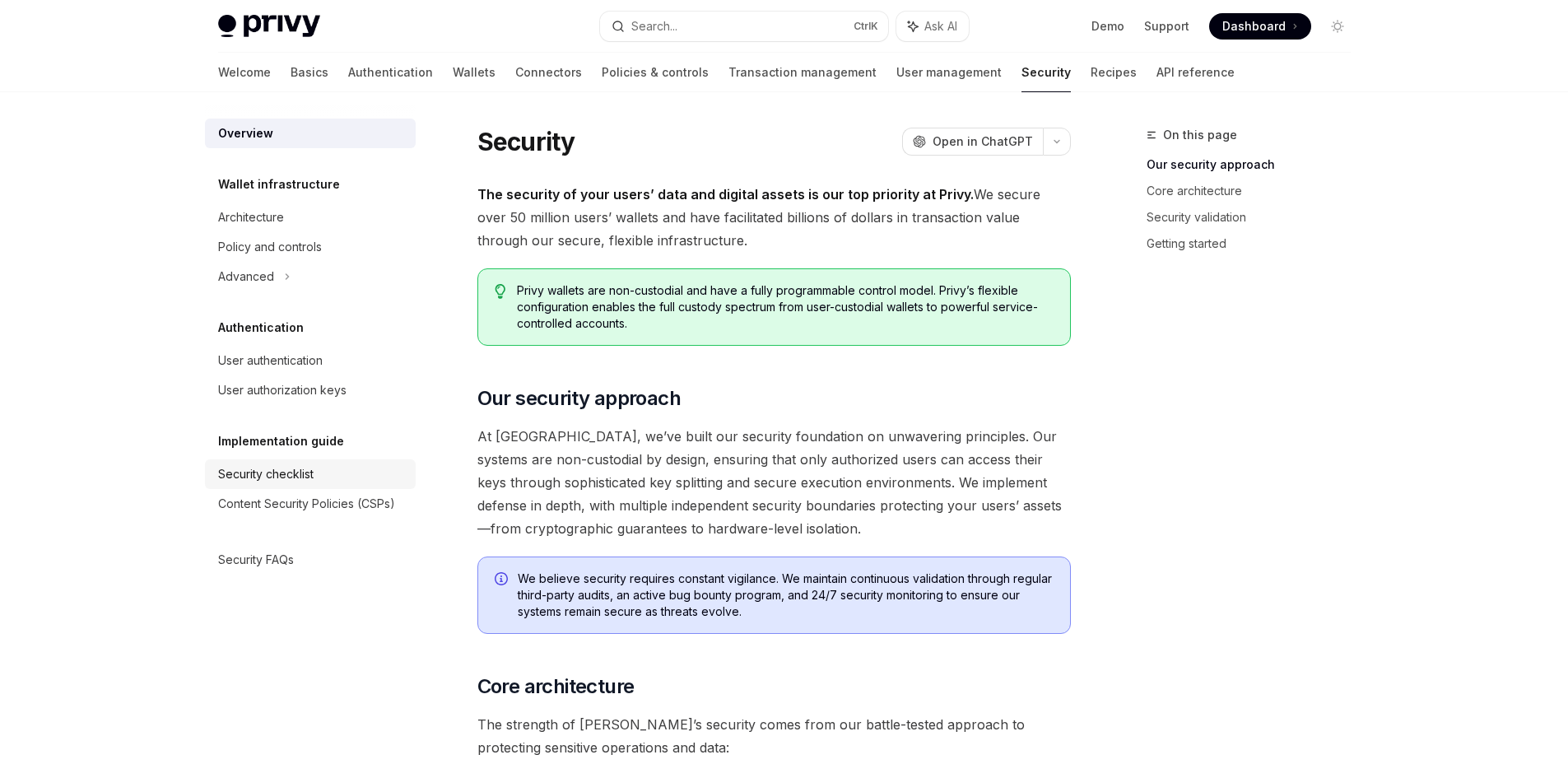
click at [361, 483] on div "Security checklist" at bounding box center [312, 474] width 188 height 20
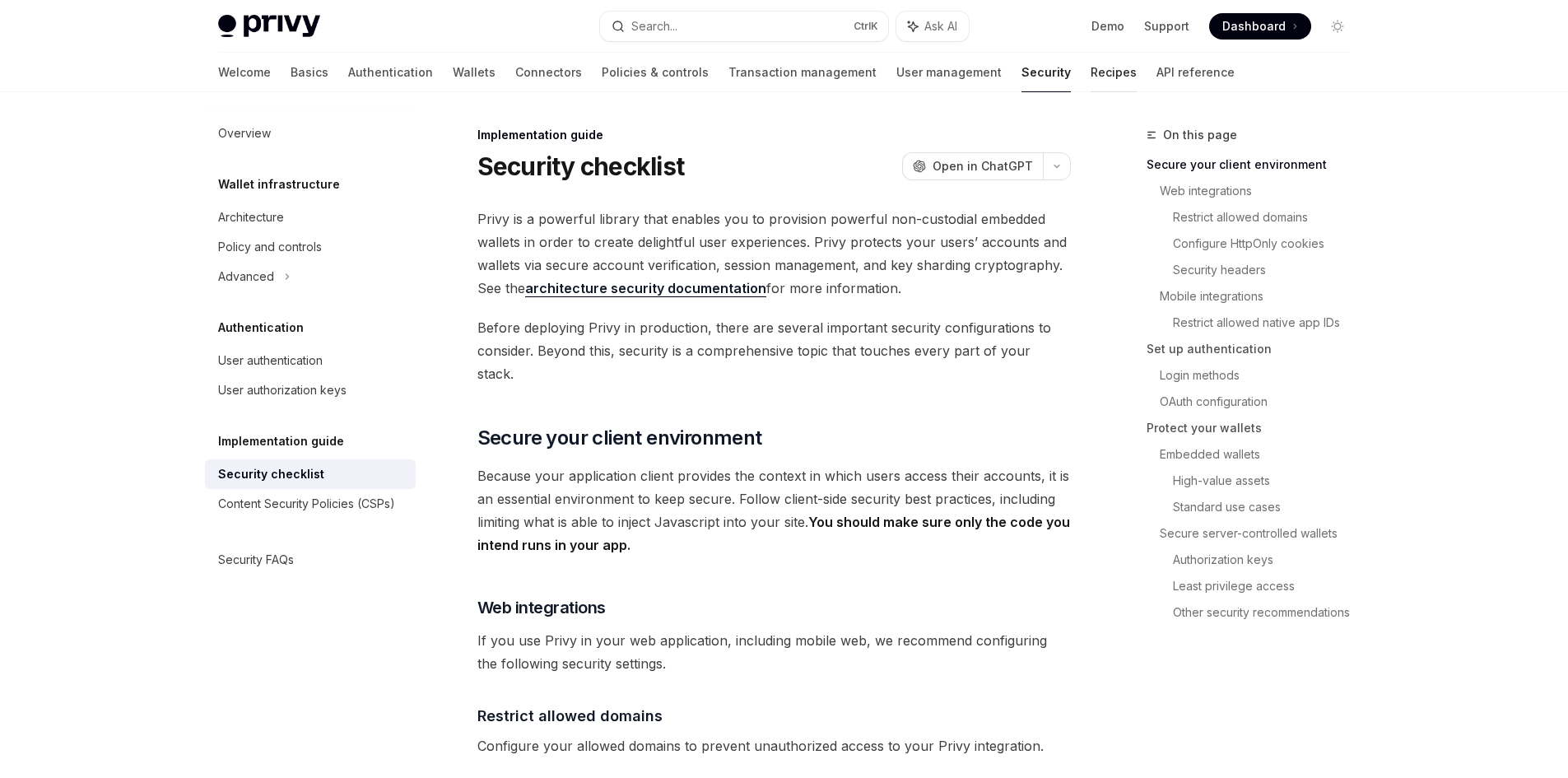
click at [1090, 73] on link "Recipes" at bounding box center [1113, 72] width 46 height 39
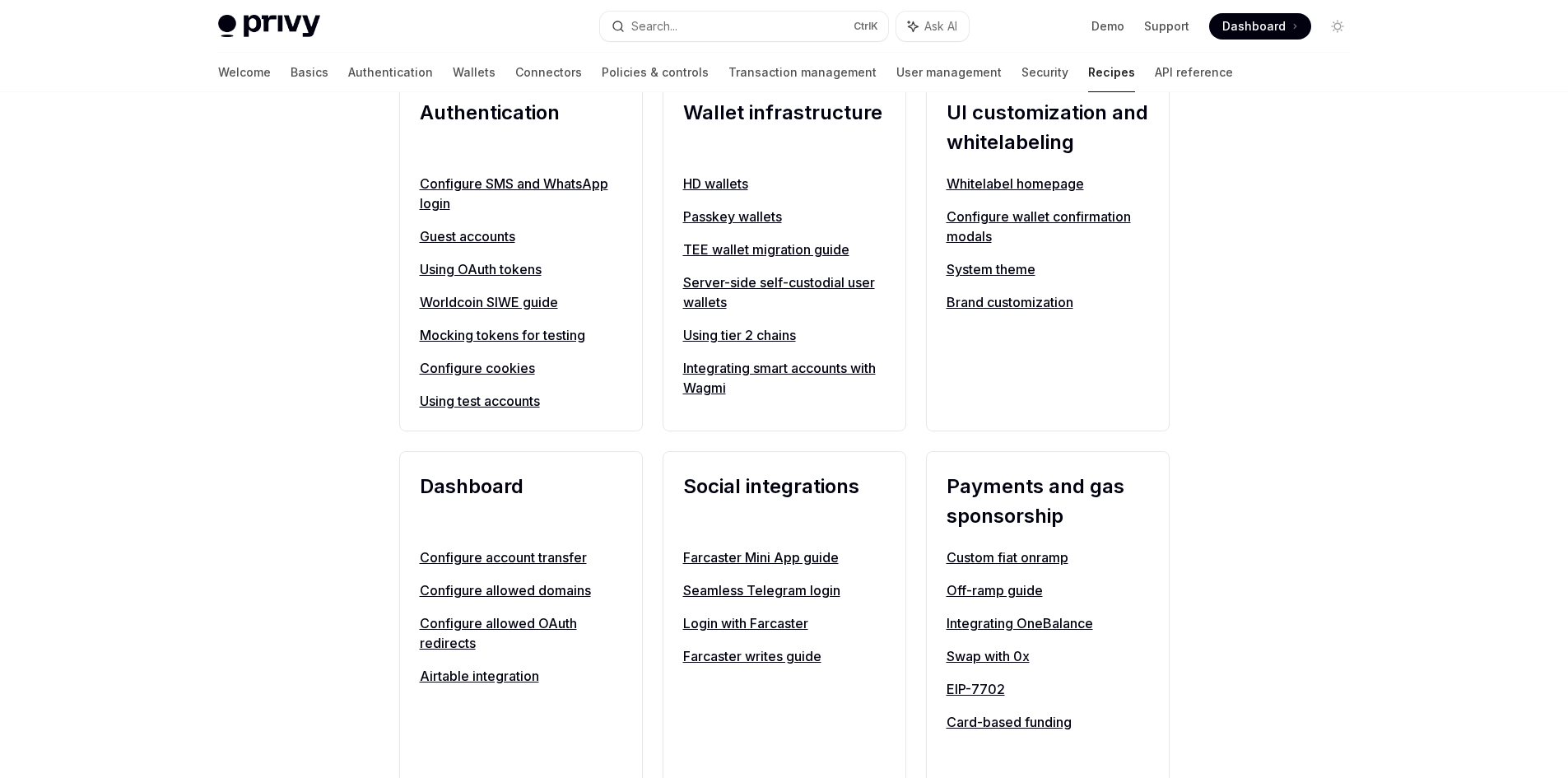
scroll to position [494, 0]
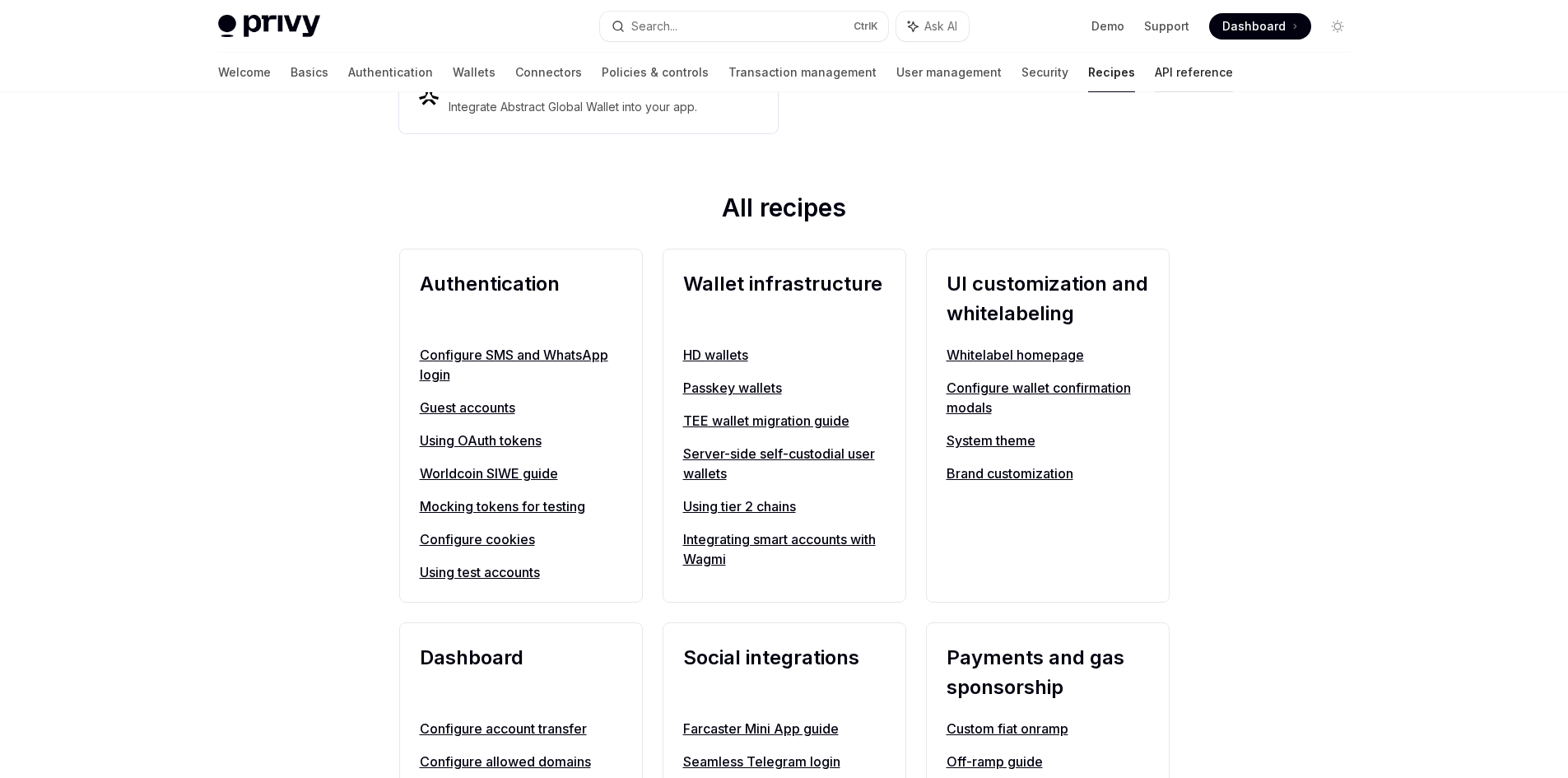
click at [1154, 69] on link "API reference" at bounding box center [1193, 72] width 78 height 39
type textarea "*"
